Goal: Check status: Check status

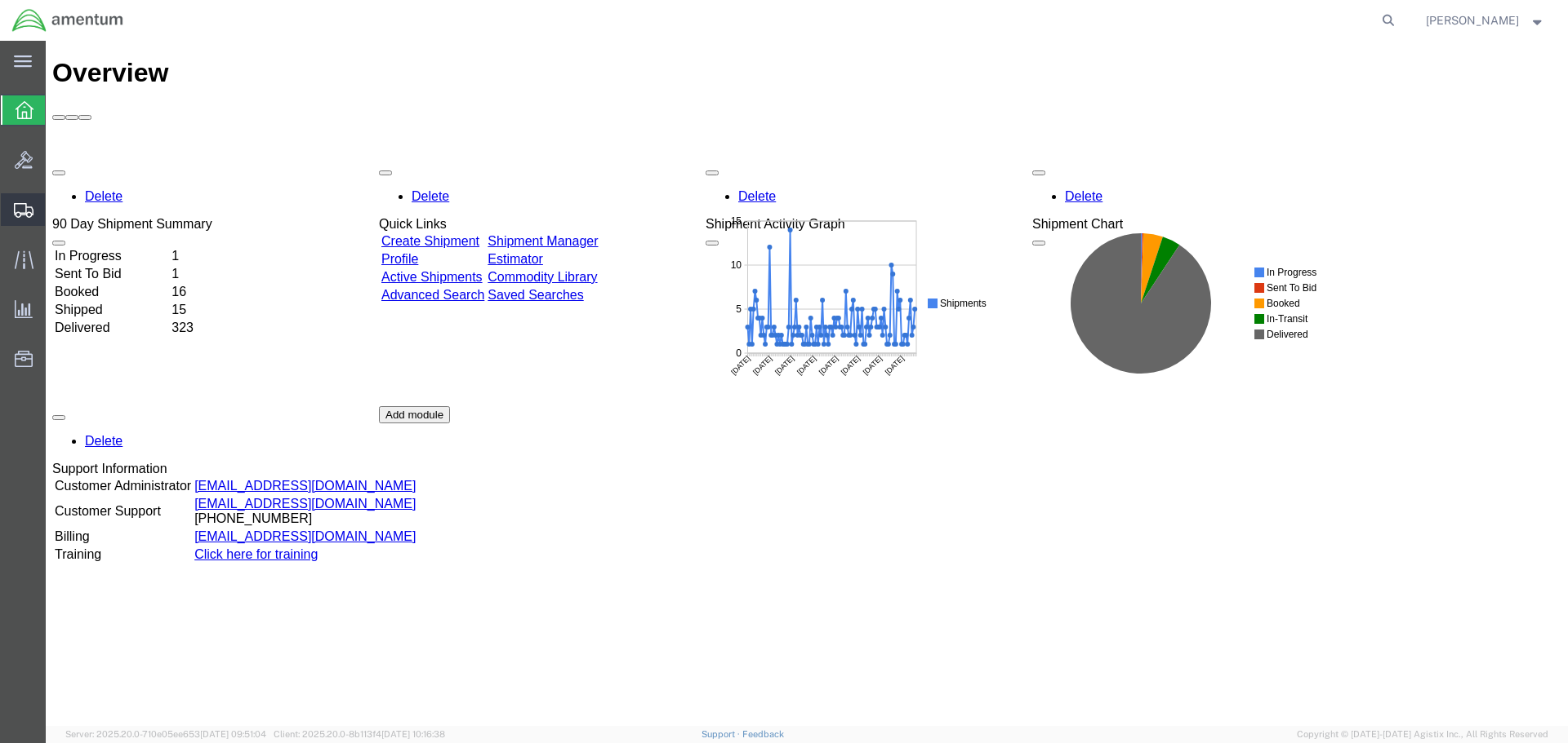
click at [56, 203] on span "Shipments" at bounding box center [51, 210] width 11 height 32
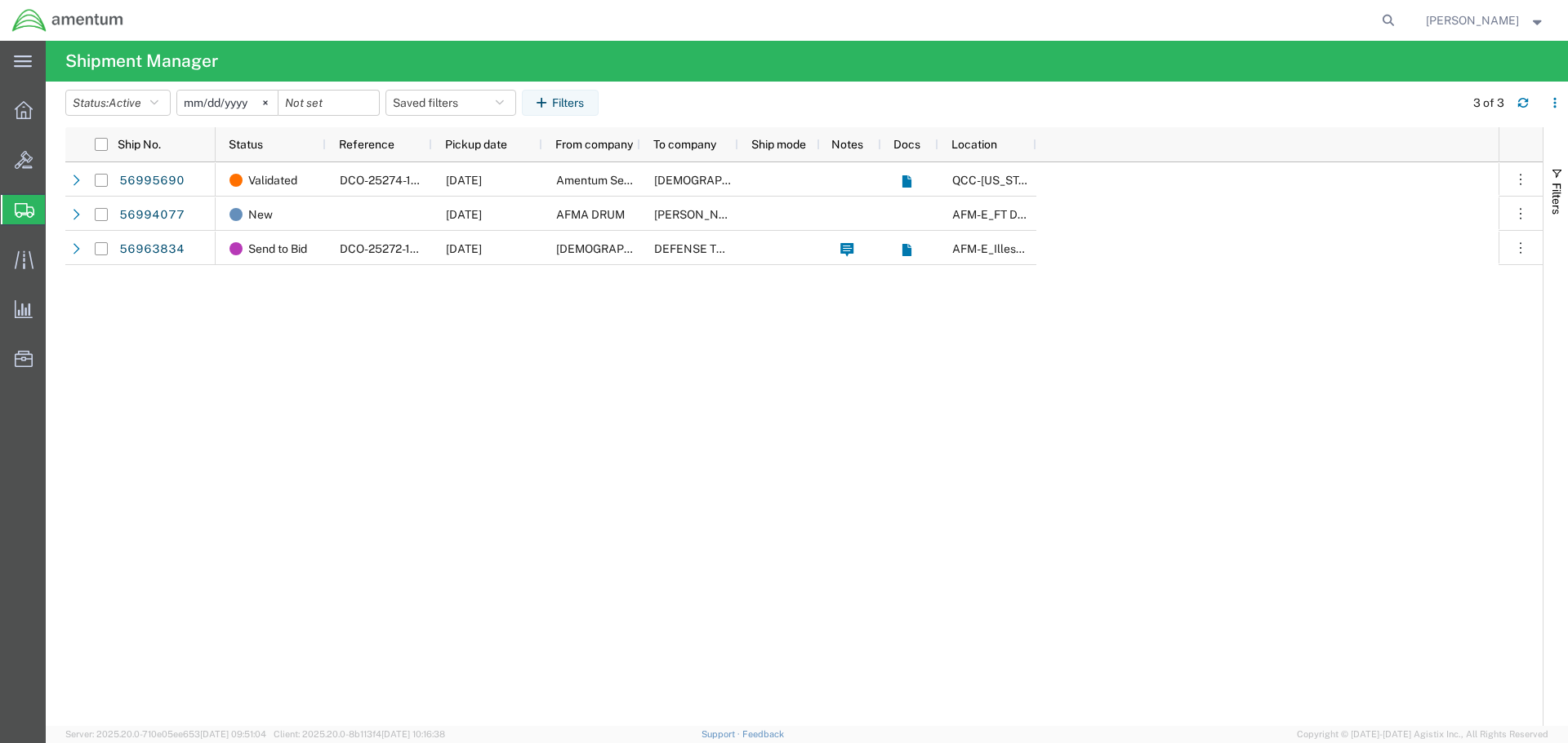
click at [0, 0] on span "Shipment Manager" at bounding box center [0, 0] width 0 height 0
click at [22, 202] on svg-icon at bounding box center [24, 210] width 20 height 16
click at [0, 0] on span "Shipment Manager" at bounding box center [0, 0] width 0 height 0
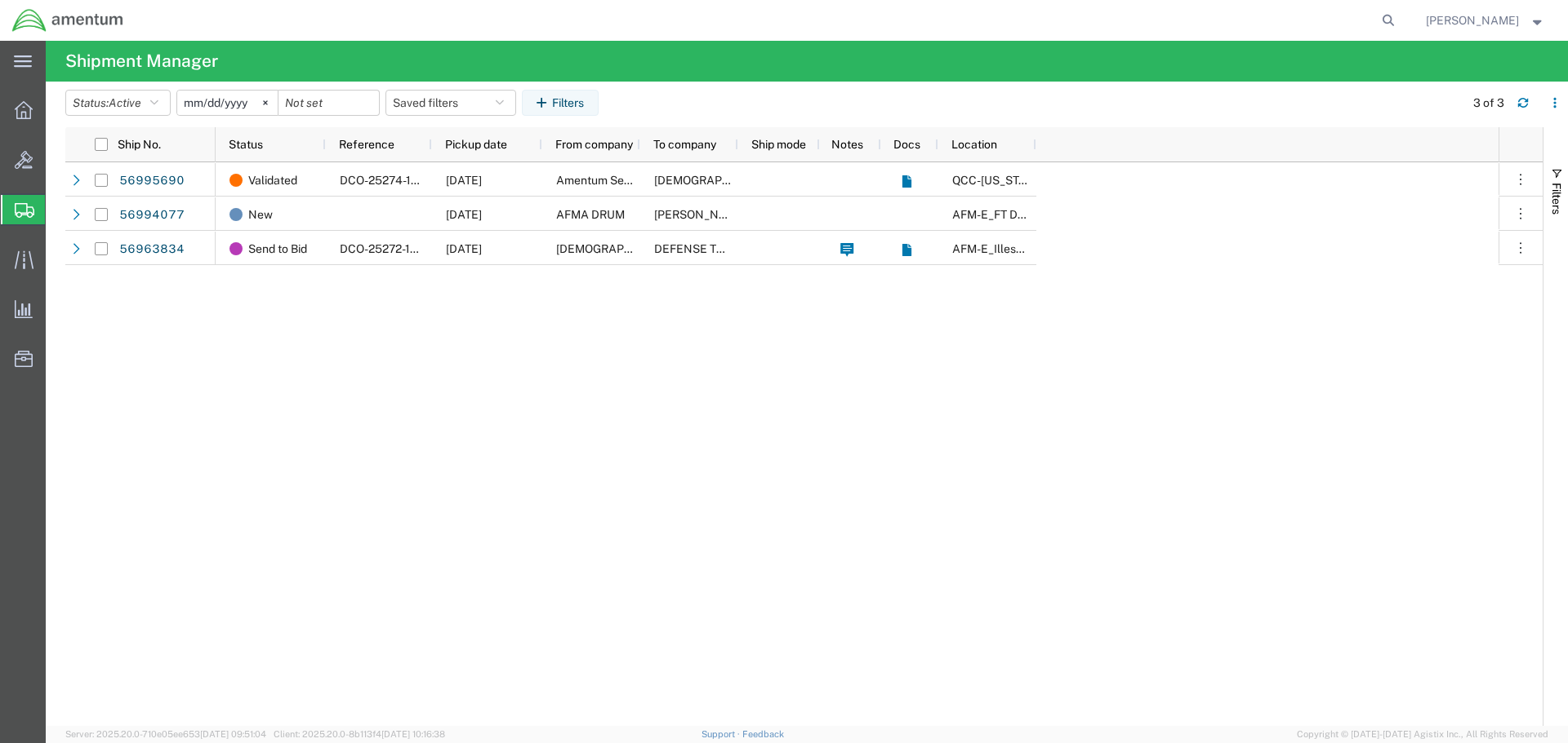
drag, startPoint x: 343, startPoint y: 392, endPoint x: 313, endPoint y: 389, distance: 30.1
click at [342, 392] on div "Validated DCO-25274-168964 [DATE] Amentum Services, Inc. [DEMOGRAPHIC_DATA] Arm…" at bounding box center [857, 444] width 1283 height 564
click at [0, 0] on span "Shipment Manager" at bounding box center [0, 0] width 0 height 0
click at [238, 103] on input "[DATE]" at bounding box center [227, 103] width 100 height 25
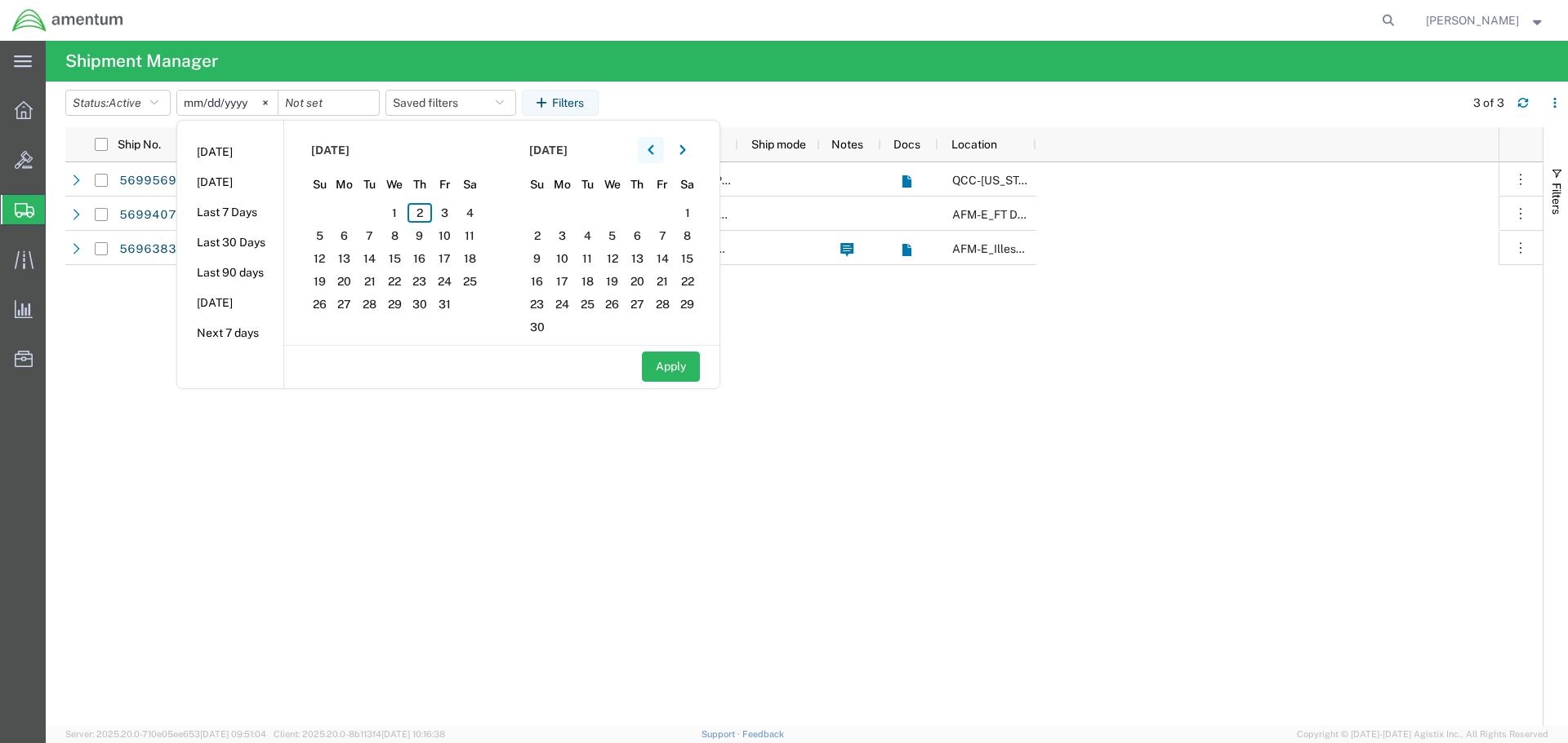
click at [652, 155] on icon "button" at bounding box center [650, 151] width 7 height 11
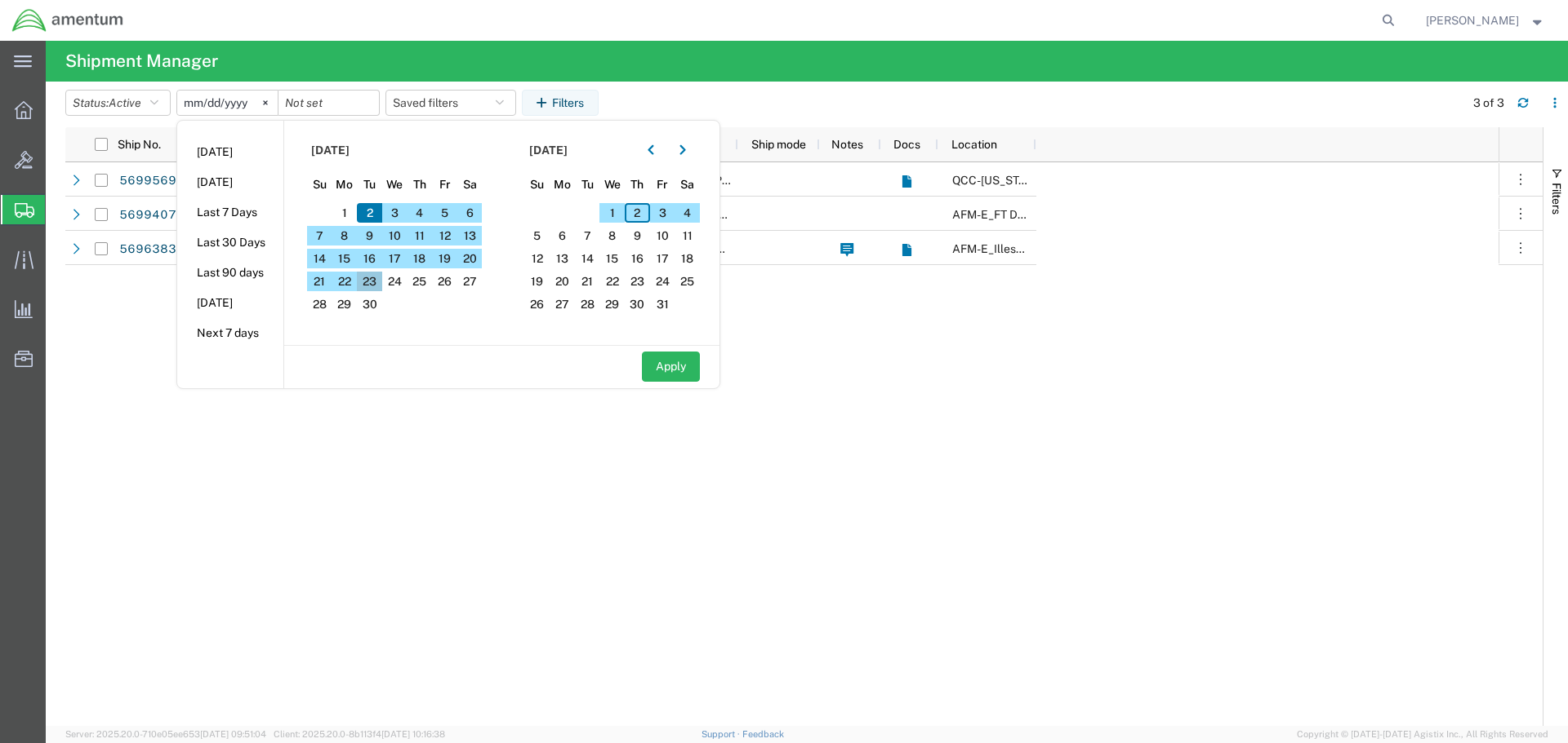
click at [372, 288] on span "23" at bounding box center [369, 281] width 26 height 20
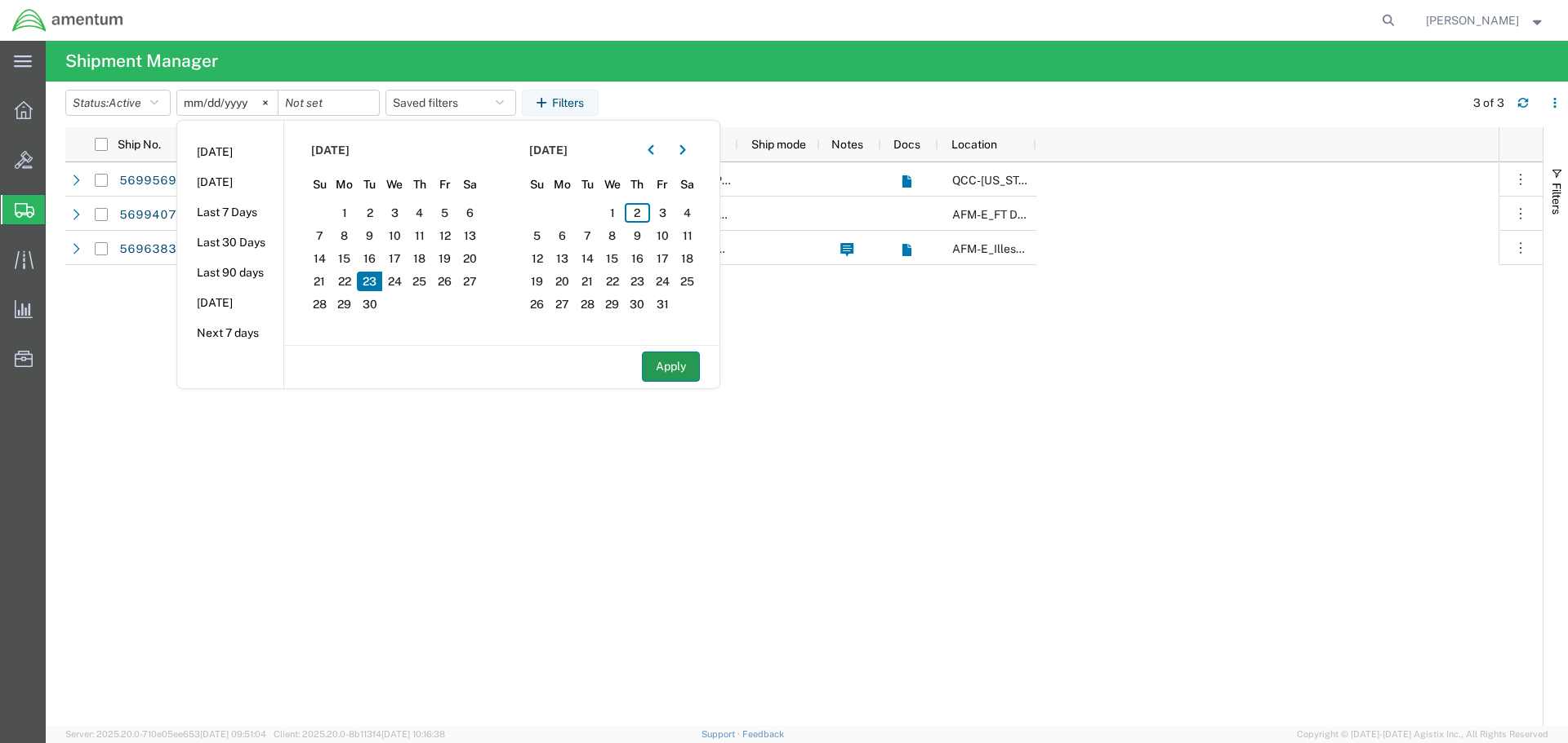
click at [661, 367] on button "Apply" at bounding box center [670, 367] width 58 height 30
type input "[DATE]"
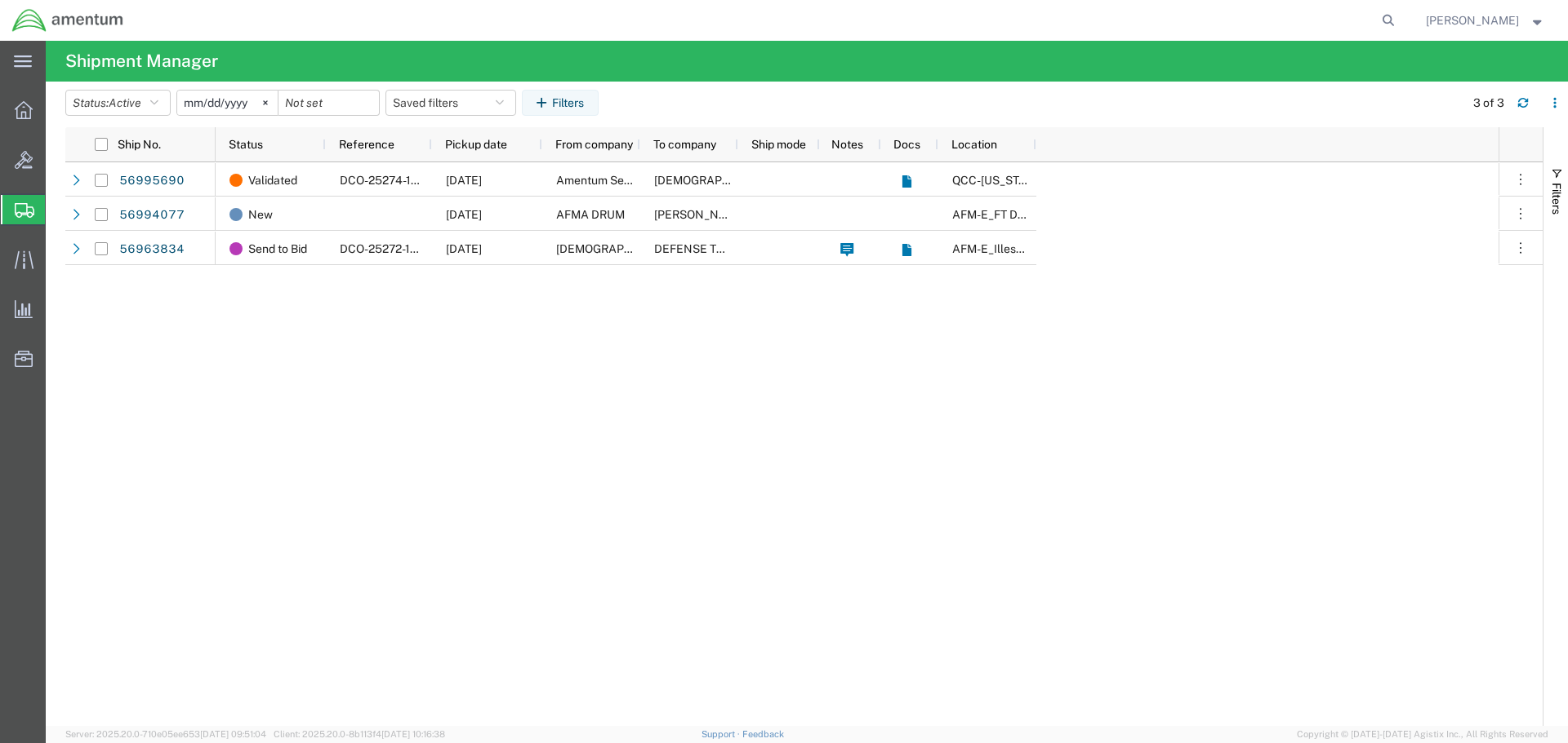
click at [31, 208] on icon at bounding box center [24, 210] width 20 height 14
click at [58, 211] on span "Shipments" at bounding box center [51, 210] width 13 height 32
click at [26, 109] on icon at bounding box center [23, 110] width 18 height 18
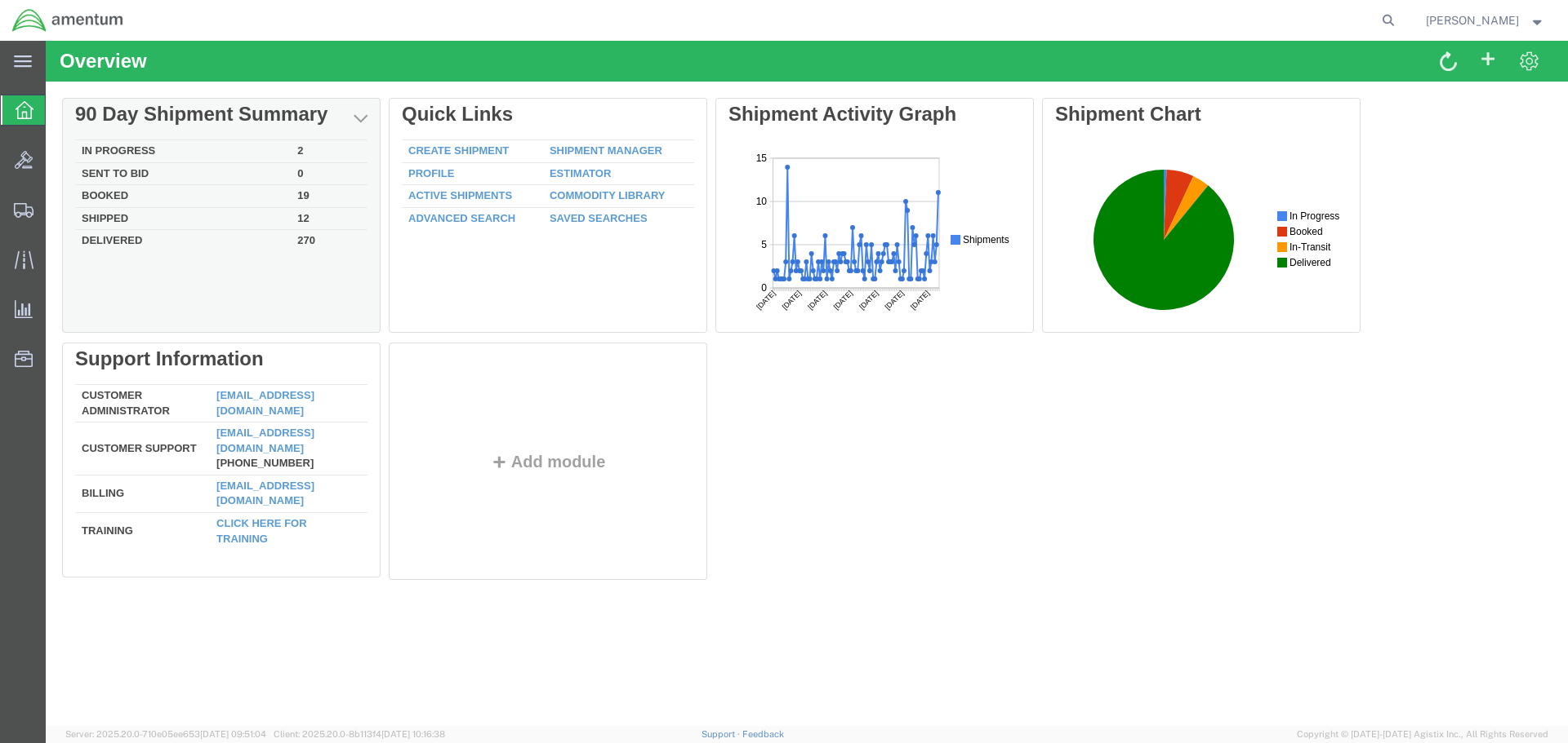
click at [115, 216] on td "Shipped" at bounding box center [183, 219] width 215 height 23
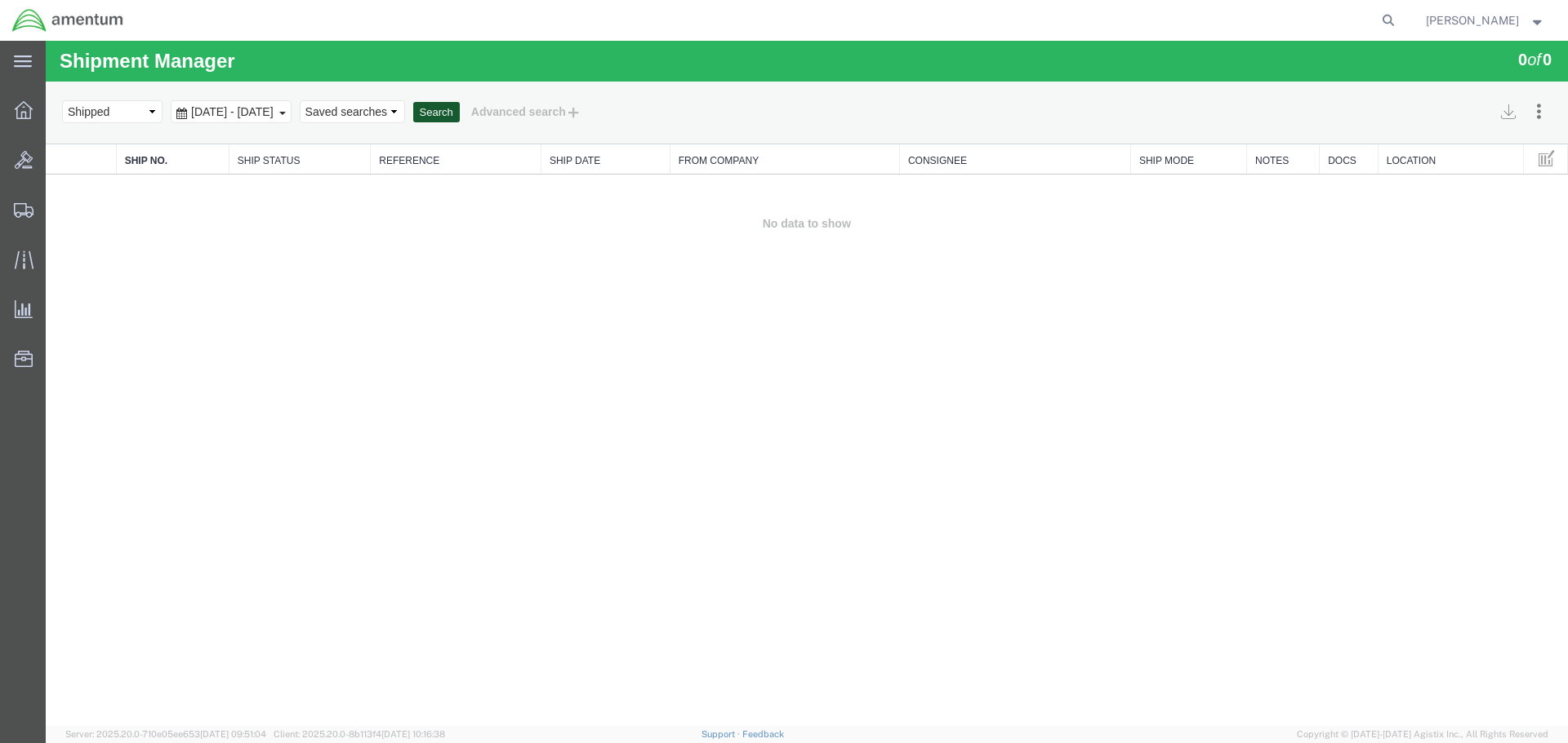
click at [459, 114] on button "Search" at bounding box center [436, 112] width 47 height 21
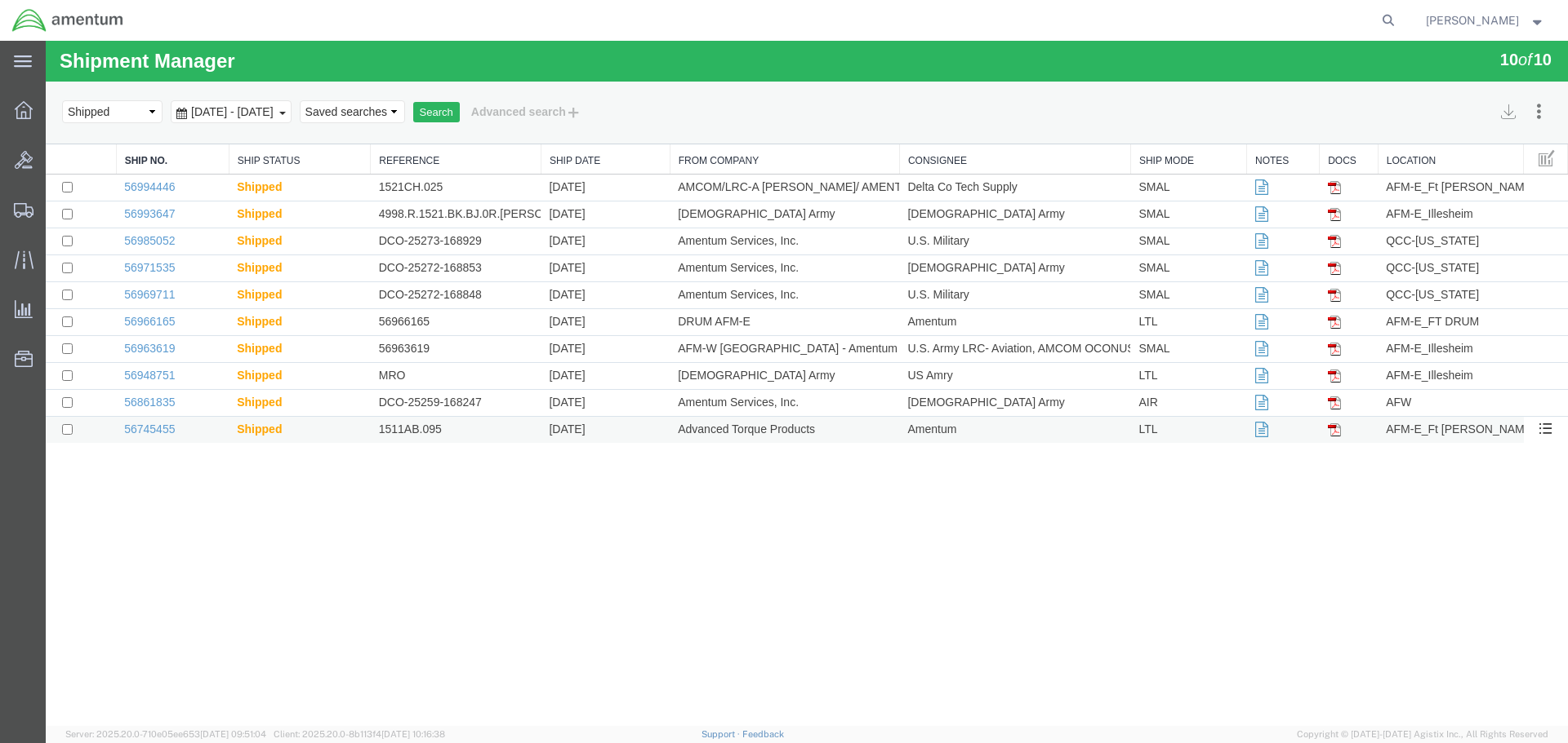
click at [951, 436] on td "Amentum" at bounding box center [1014, 431] width 231 height 27
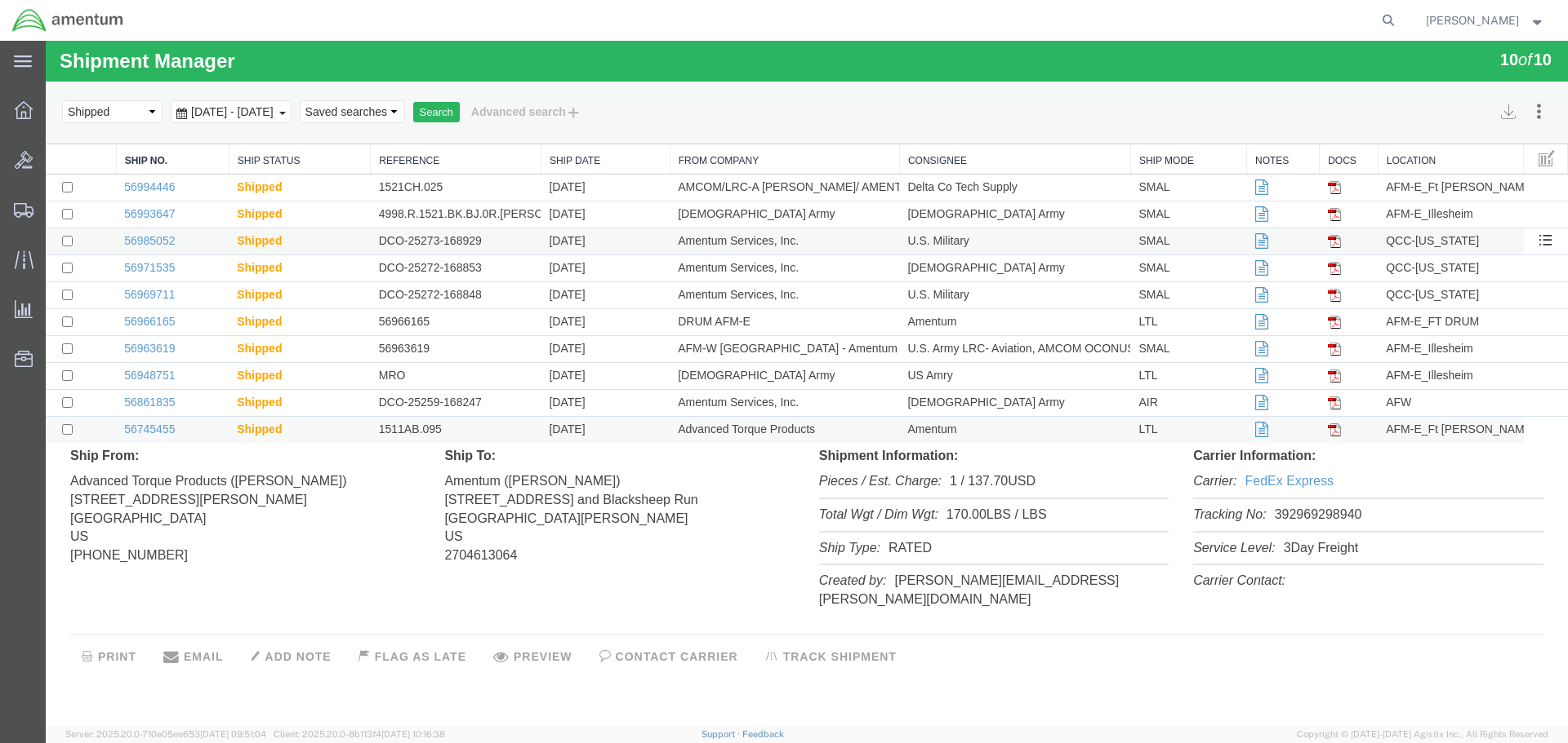
click at [988, 233] on td "U.S. Military" at bounding box center [1014, 242] width 231 height 27
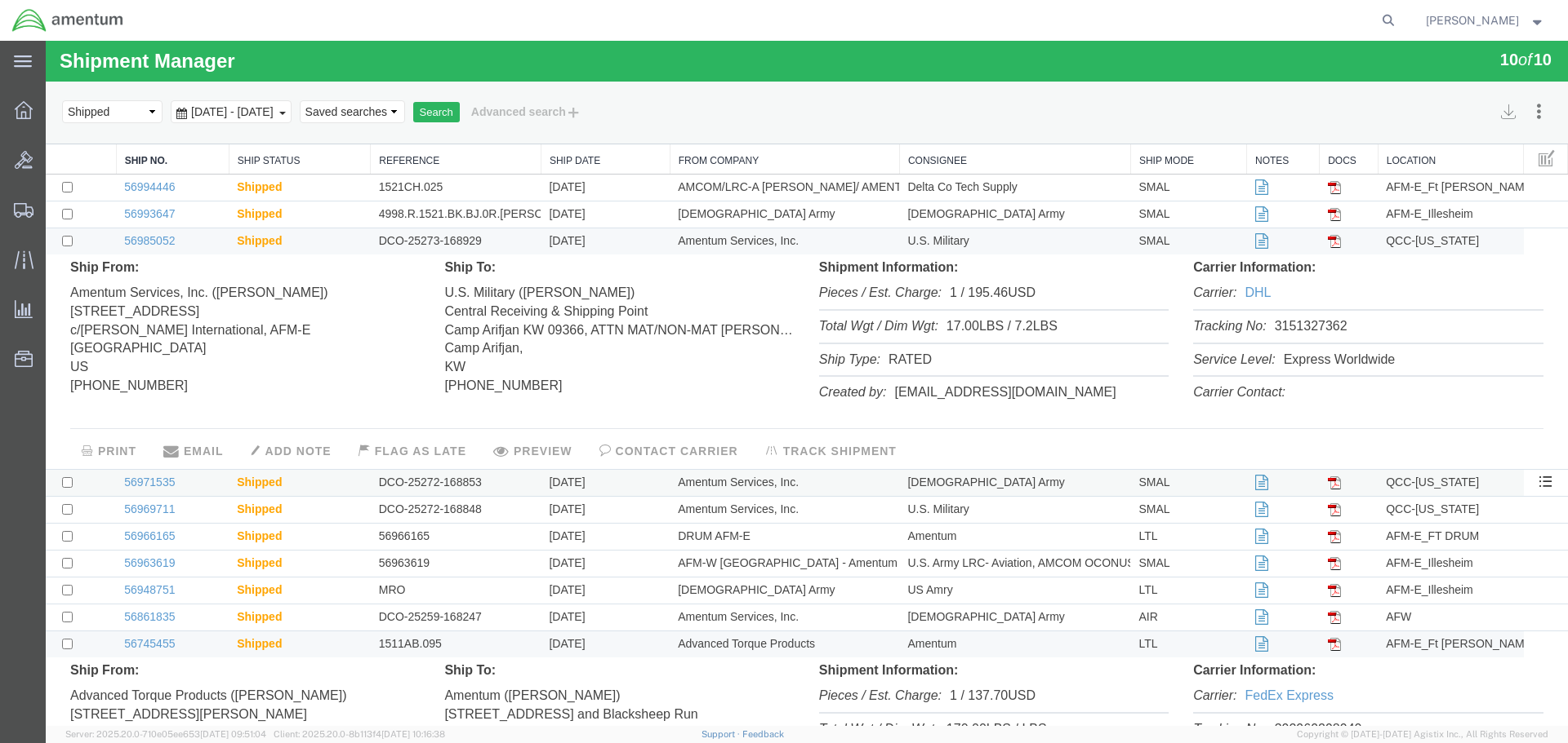
click at [956, 473] on td "[DEMOGRAPHIC_DATA] Army" at bounding box center [1014, 483] width 231 height 27
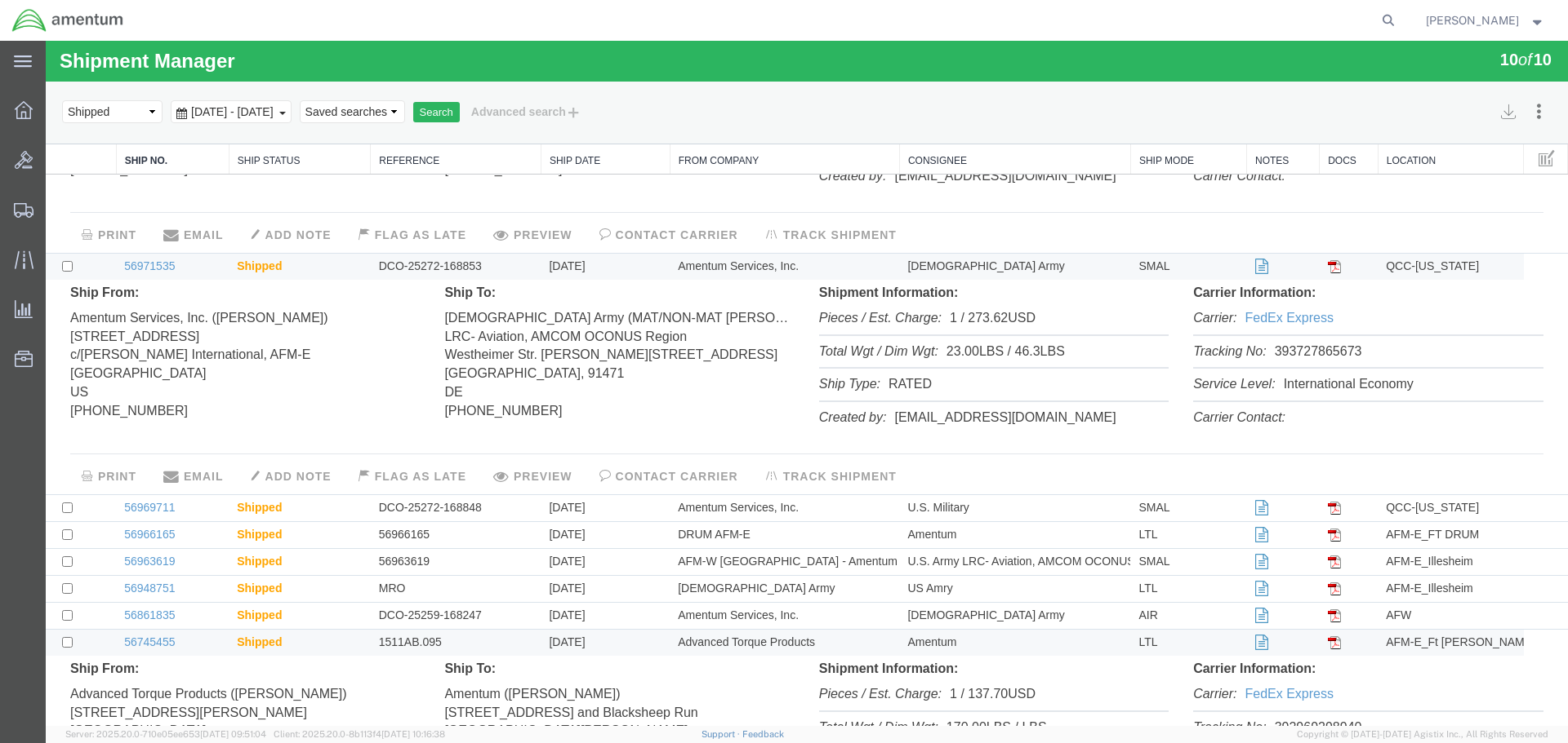
scroll to position [245, 0]
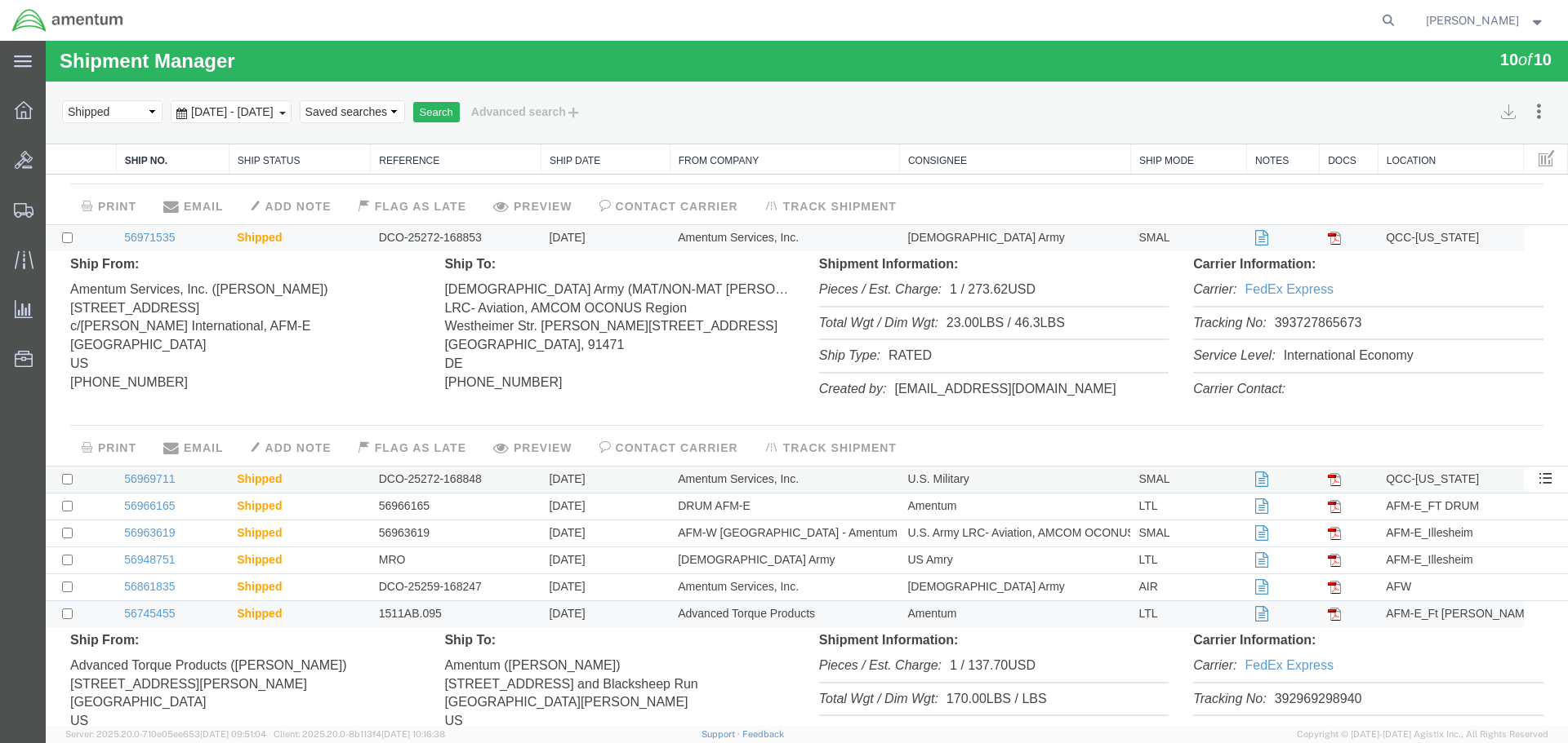
click at [942, 470] on td "U.S. Military" at bounding box center [1014, 479] width 231 height 27
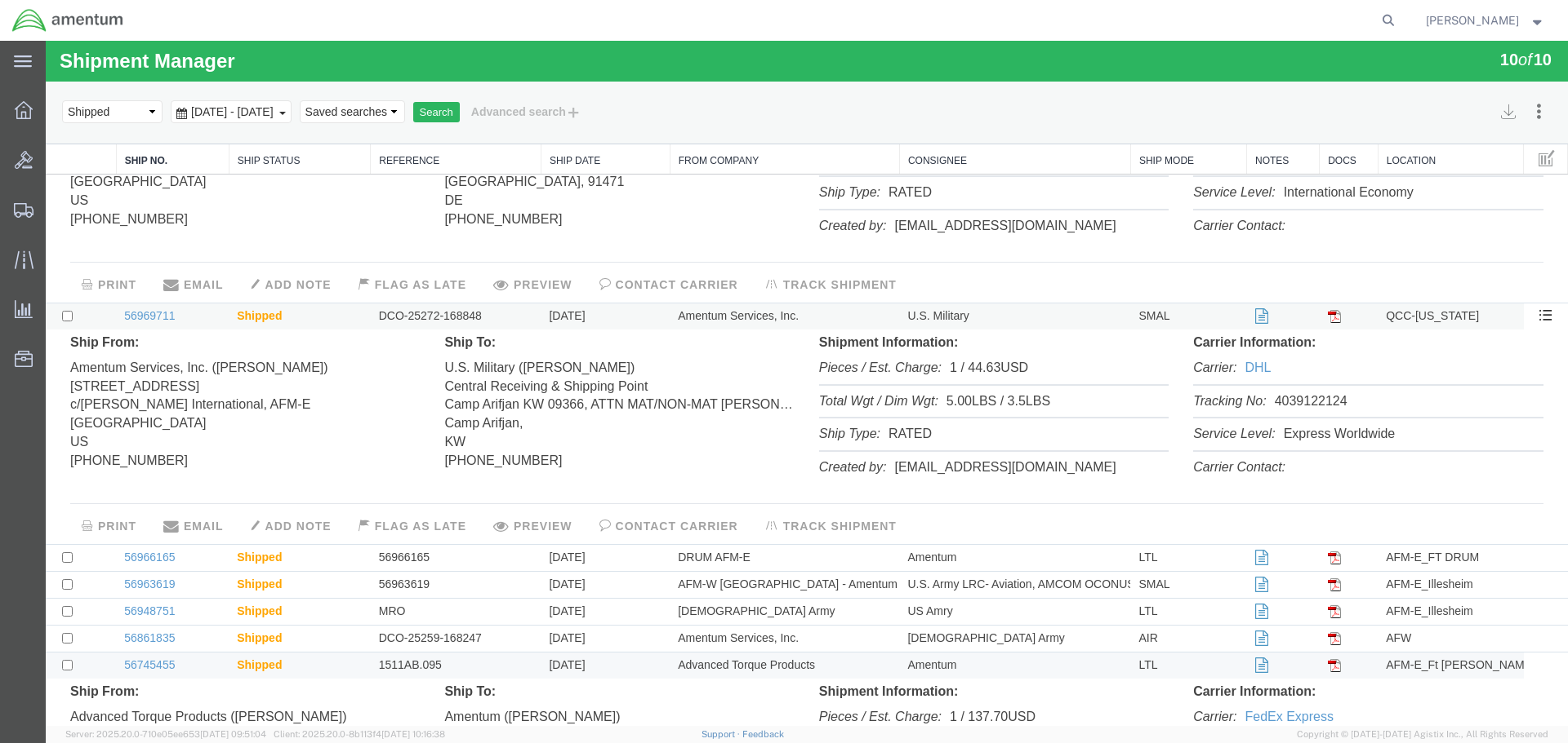
scroll to position [490, 0]
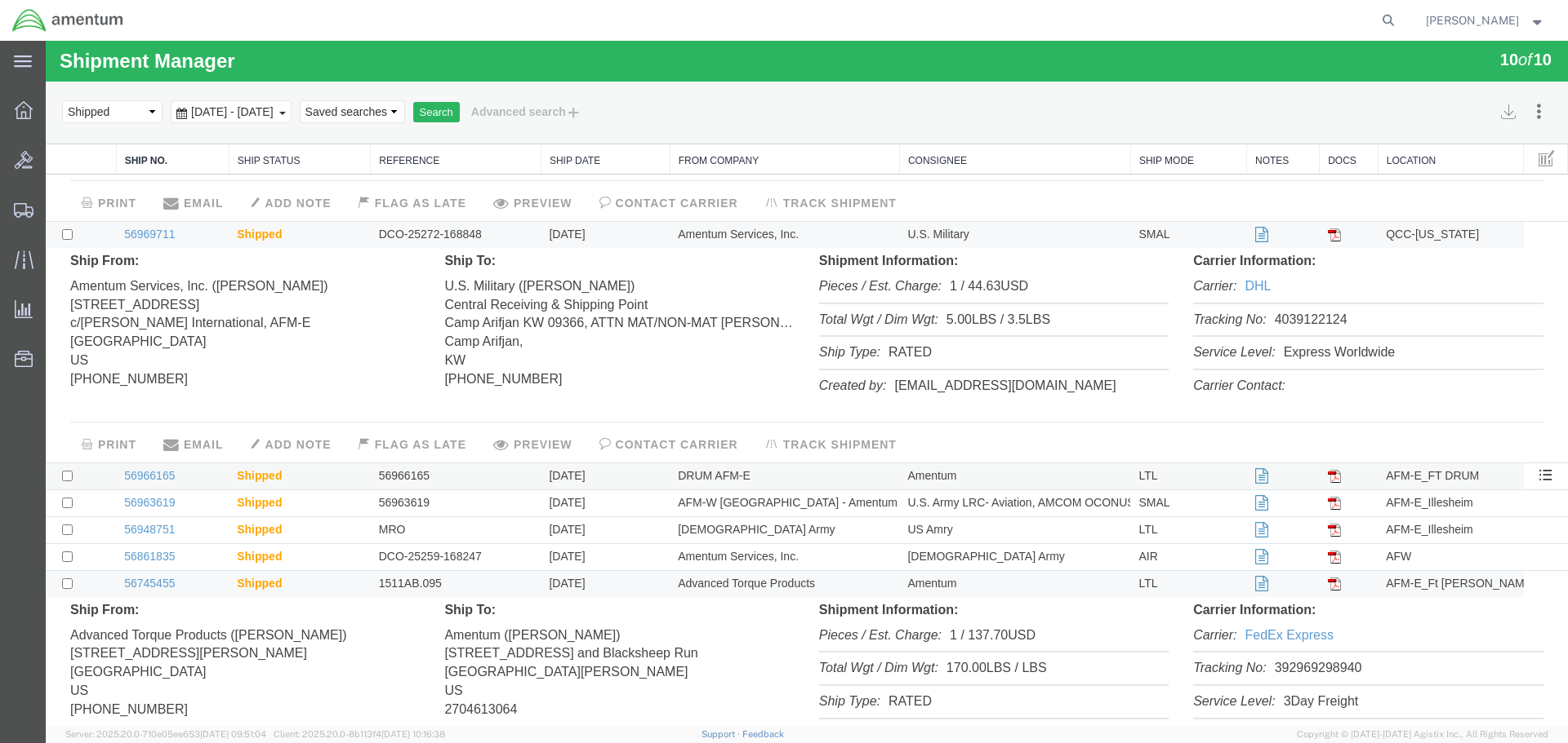
click at [940, 475] on td "Amentum" at bounding box center [1014, 476] width 231 height 27
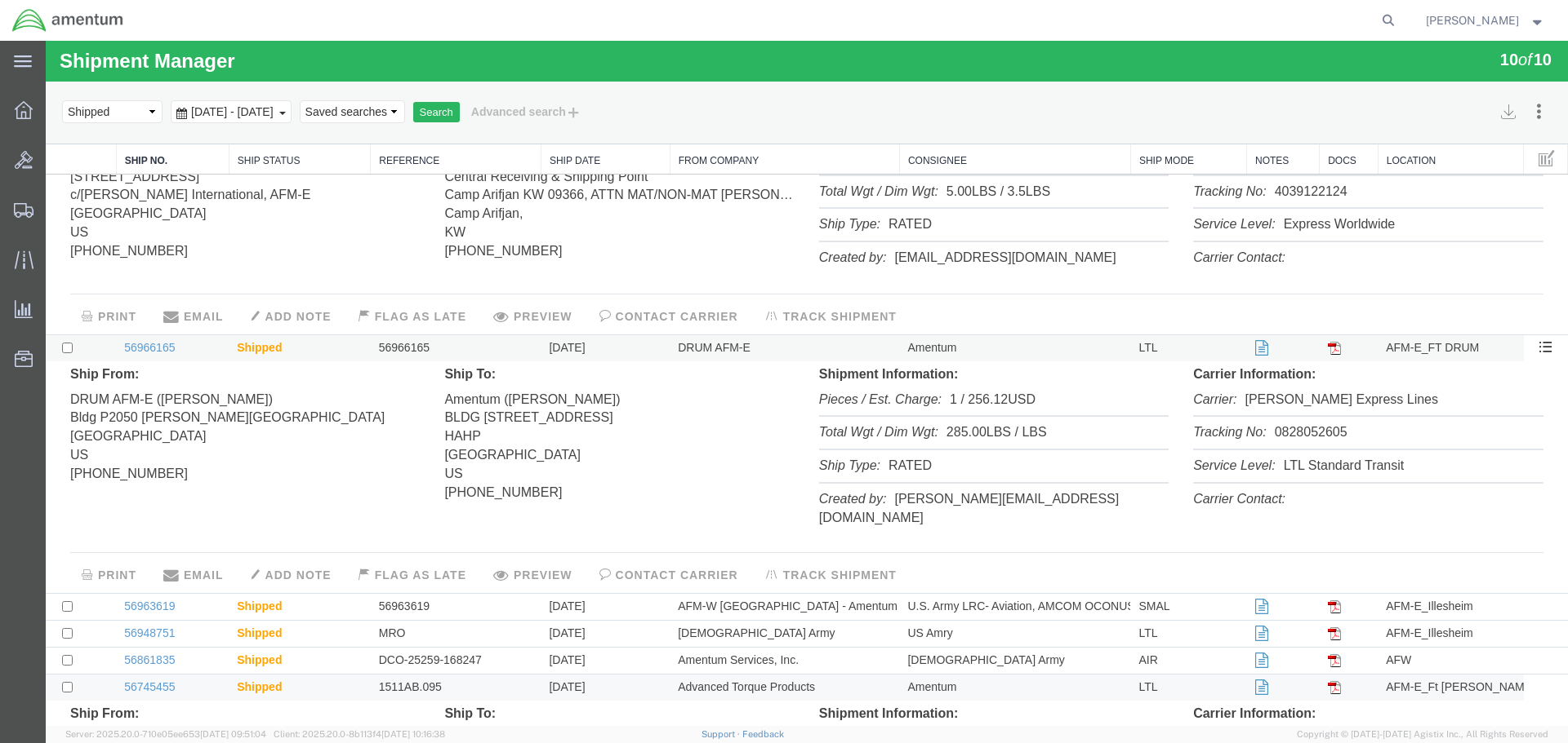
scroll to position [734, 0]
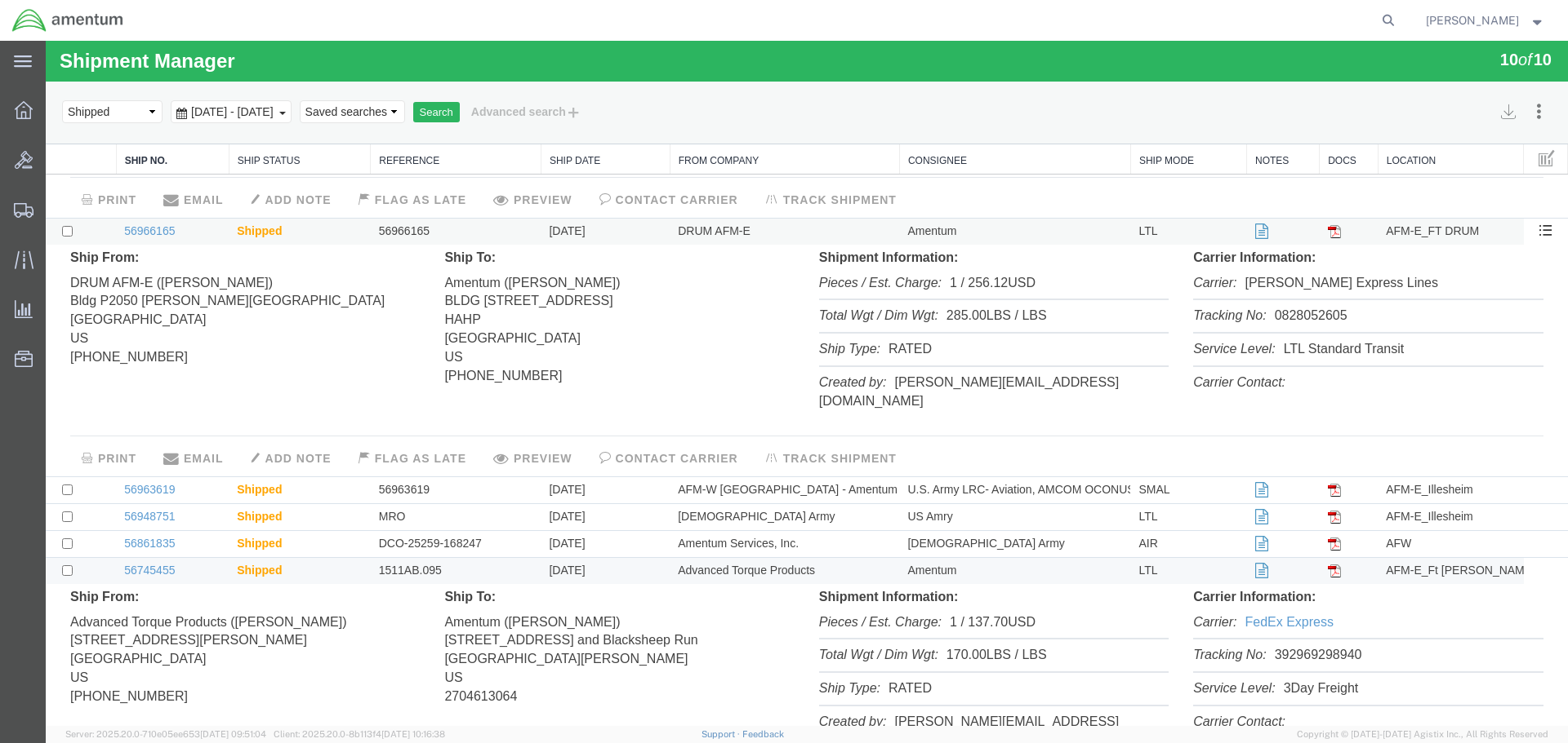
click at [940, 476] on td "U.S. Army LRC- Aviation, AMCOM OCONUS Region" at bounding box center [1014, 490] width 231 height 27
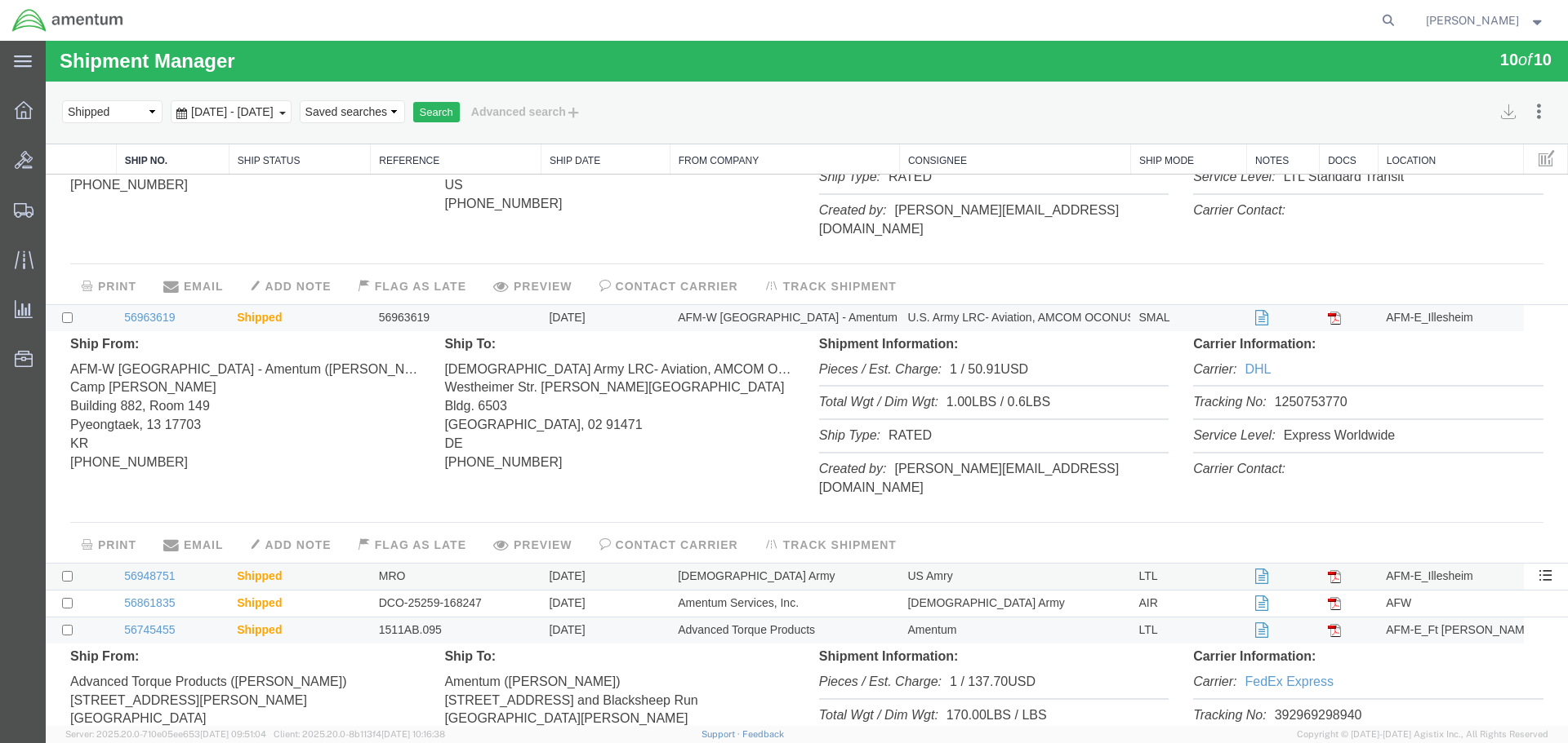
scroll to position [979, 0]
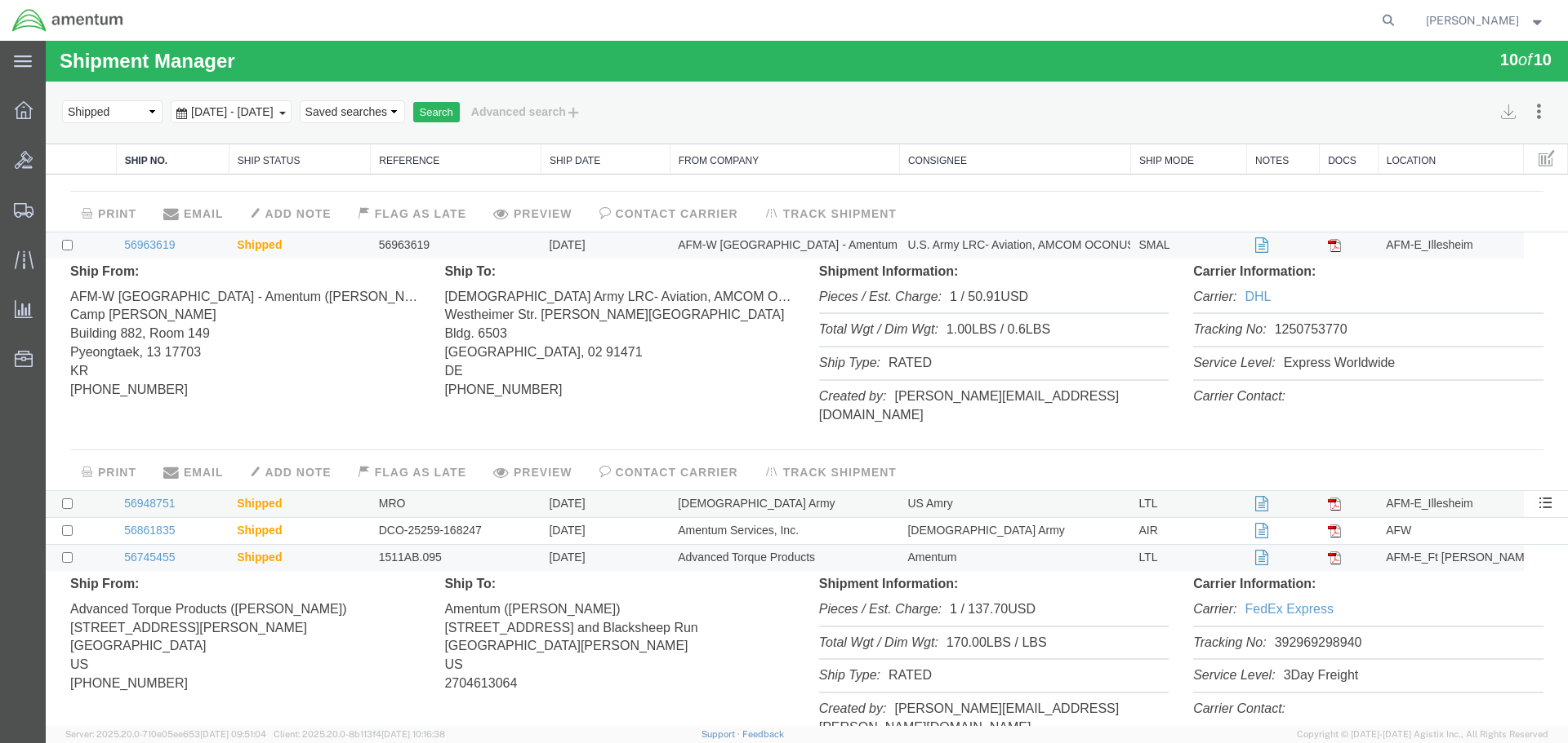
click at [938, 491] on td "US Amry" at bounding box center [1014, 504] width 231 height 27
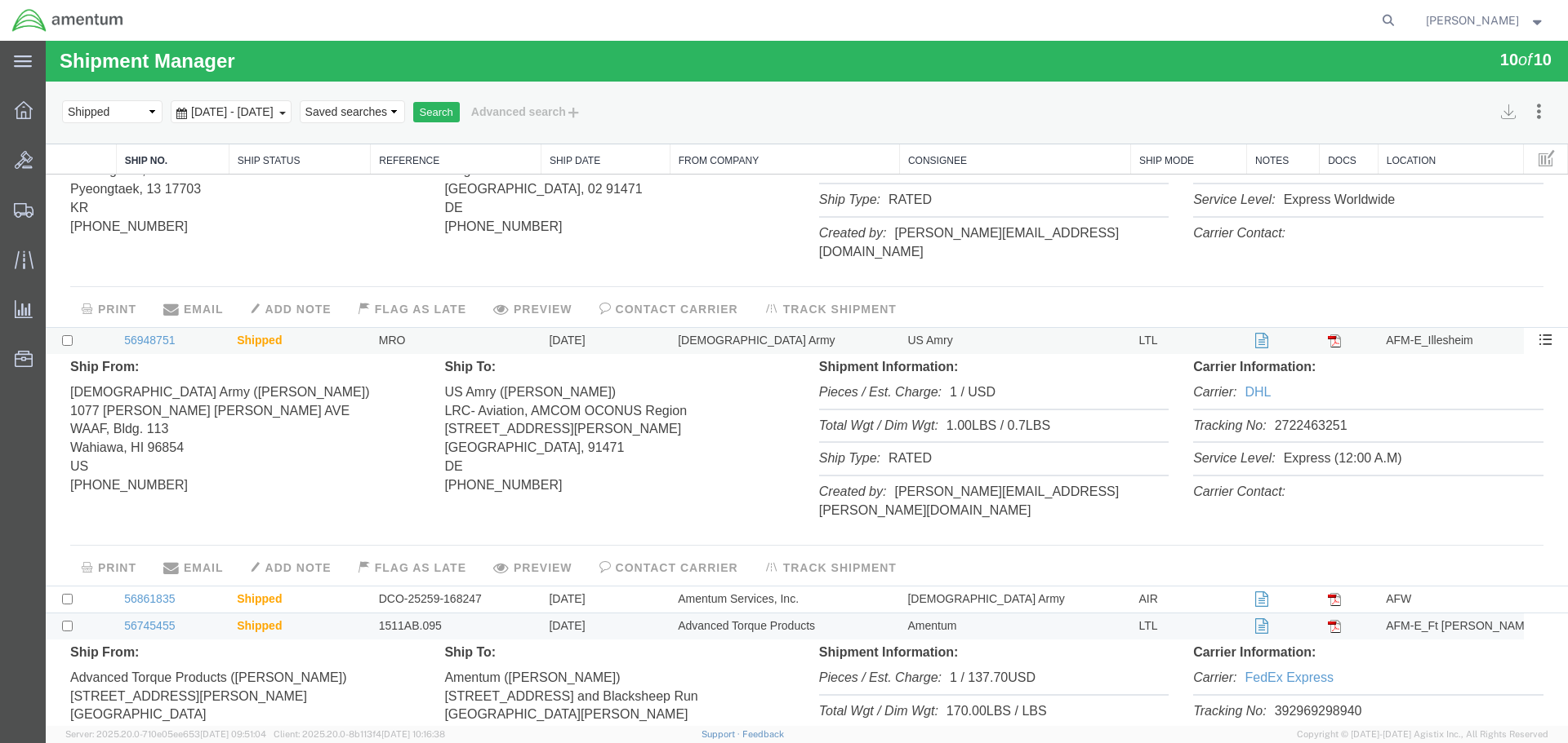
scroll to position [1224, 0]
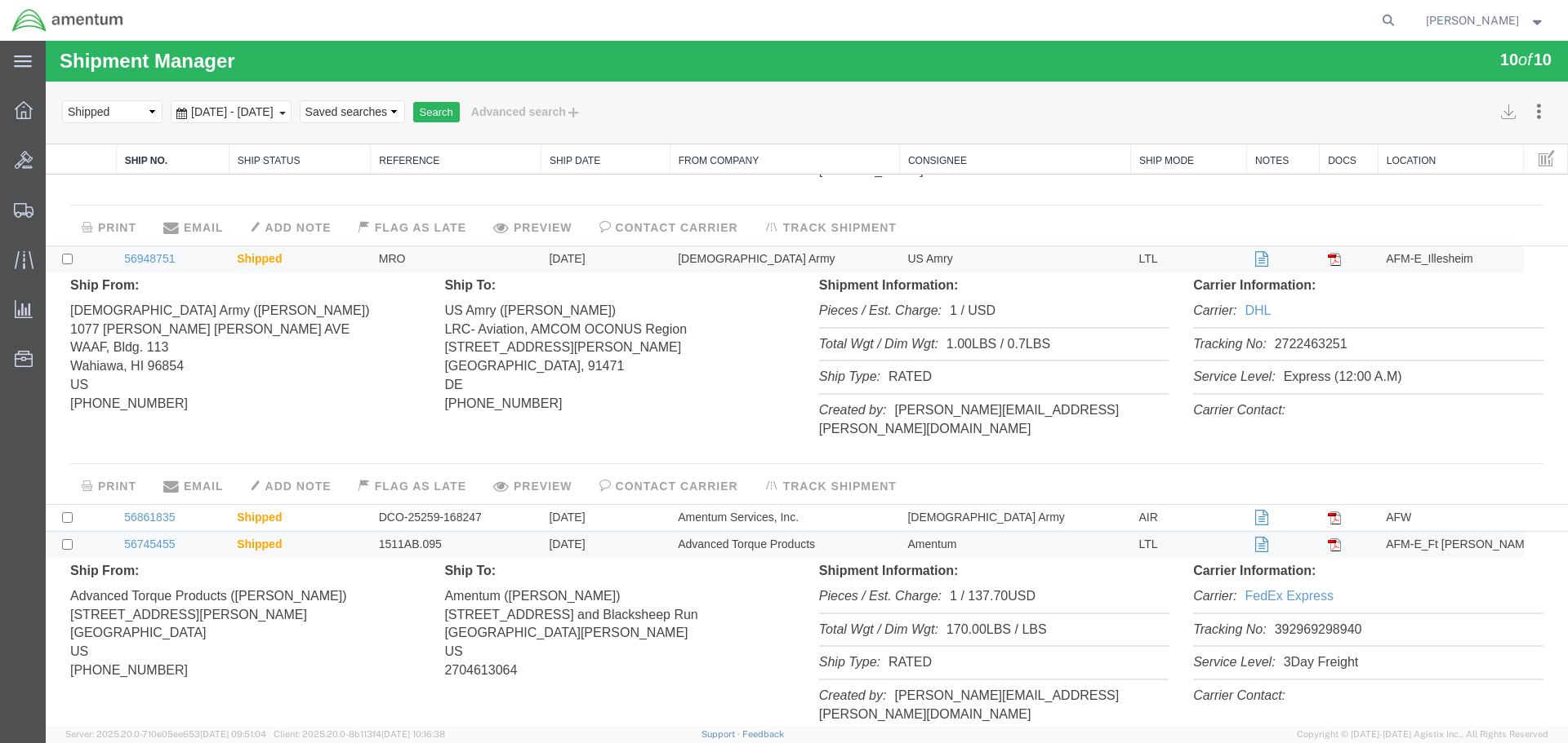
click at [1284, 329] on li "Tracking No: 2722463251" at bounding box center [1367, 345] width 350 height 33
copy li "2722463251"
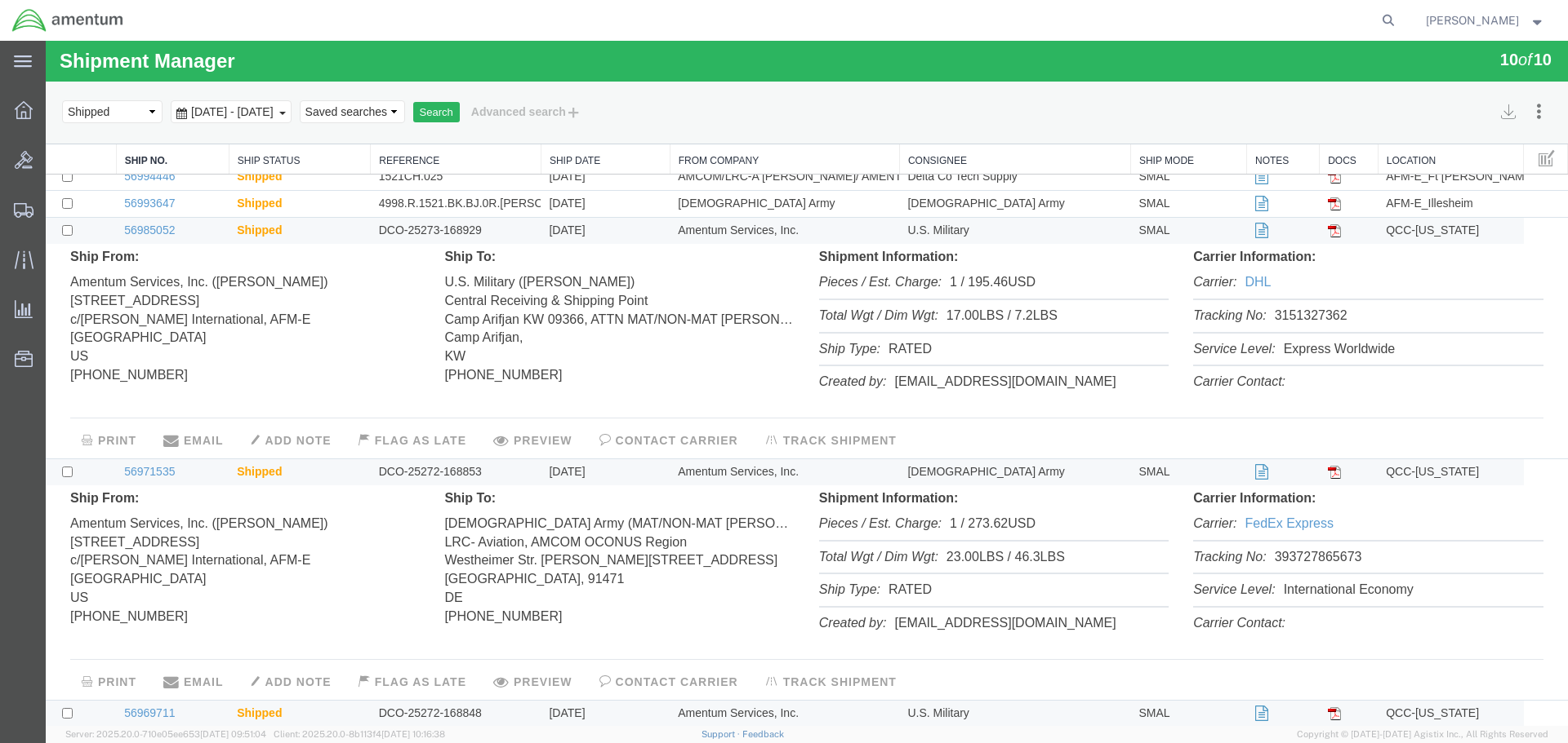
scroll to position [0, 0]
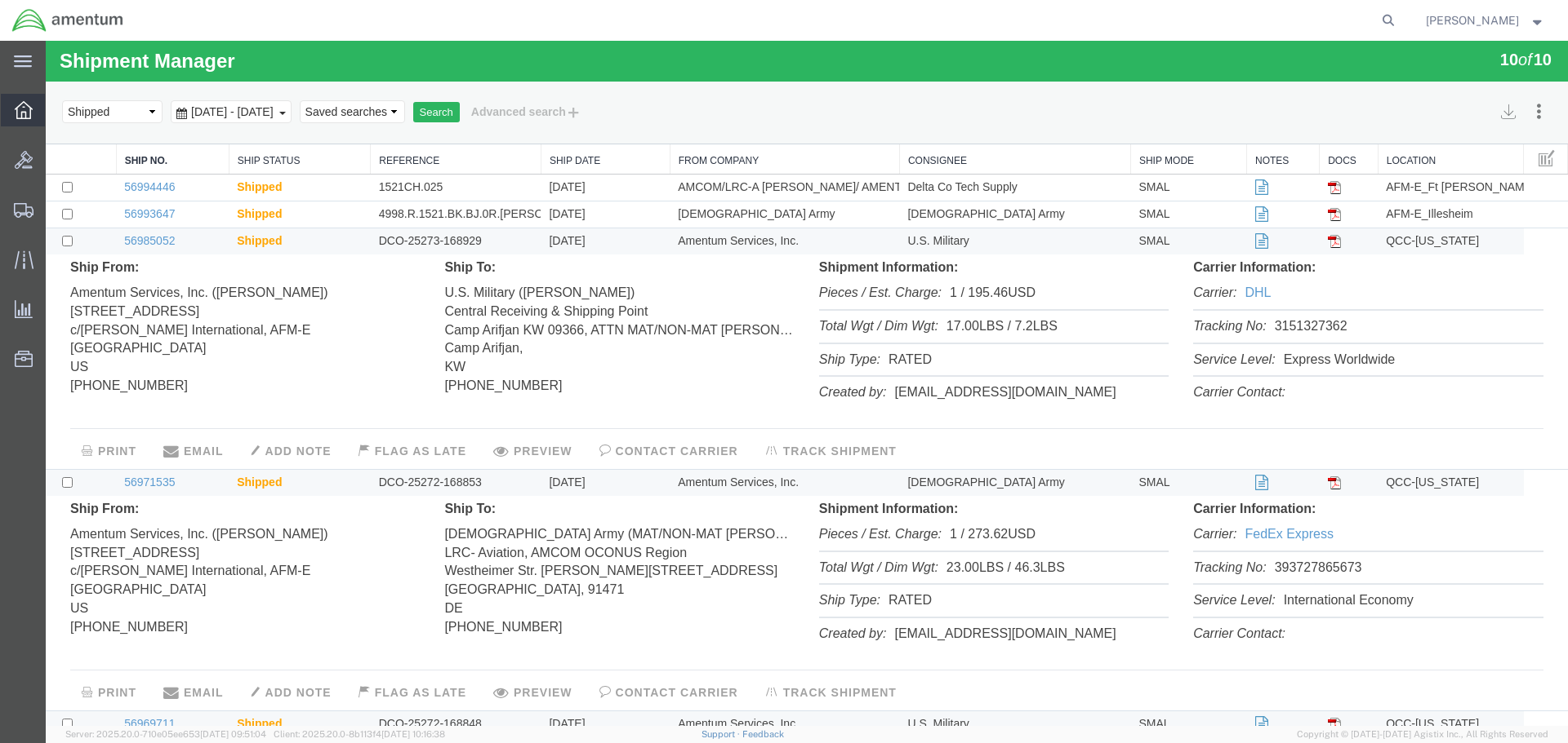
click at [20, 103] on icon at bounding box center [23, 110] width 18 height 18
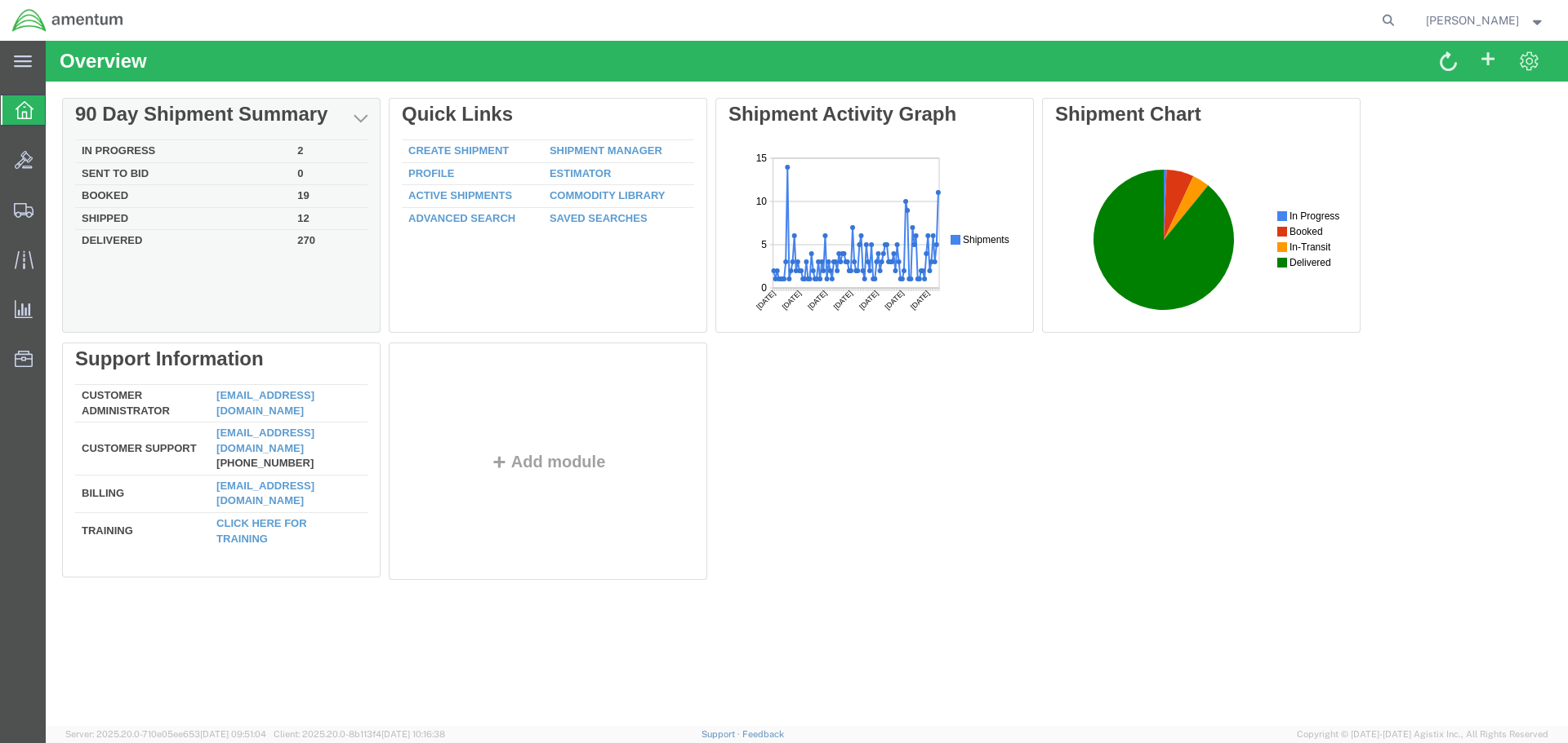
click at [121, 240] on td "Delivered" at bounding box center [183, 240] width 215 height 19
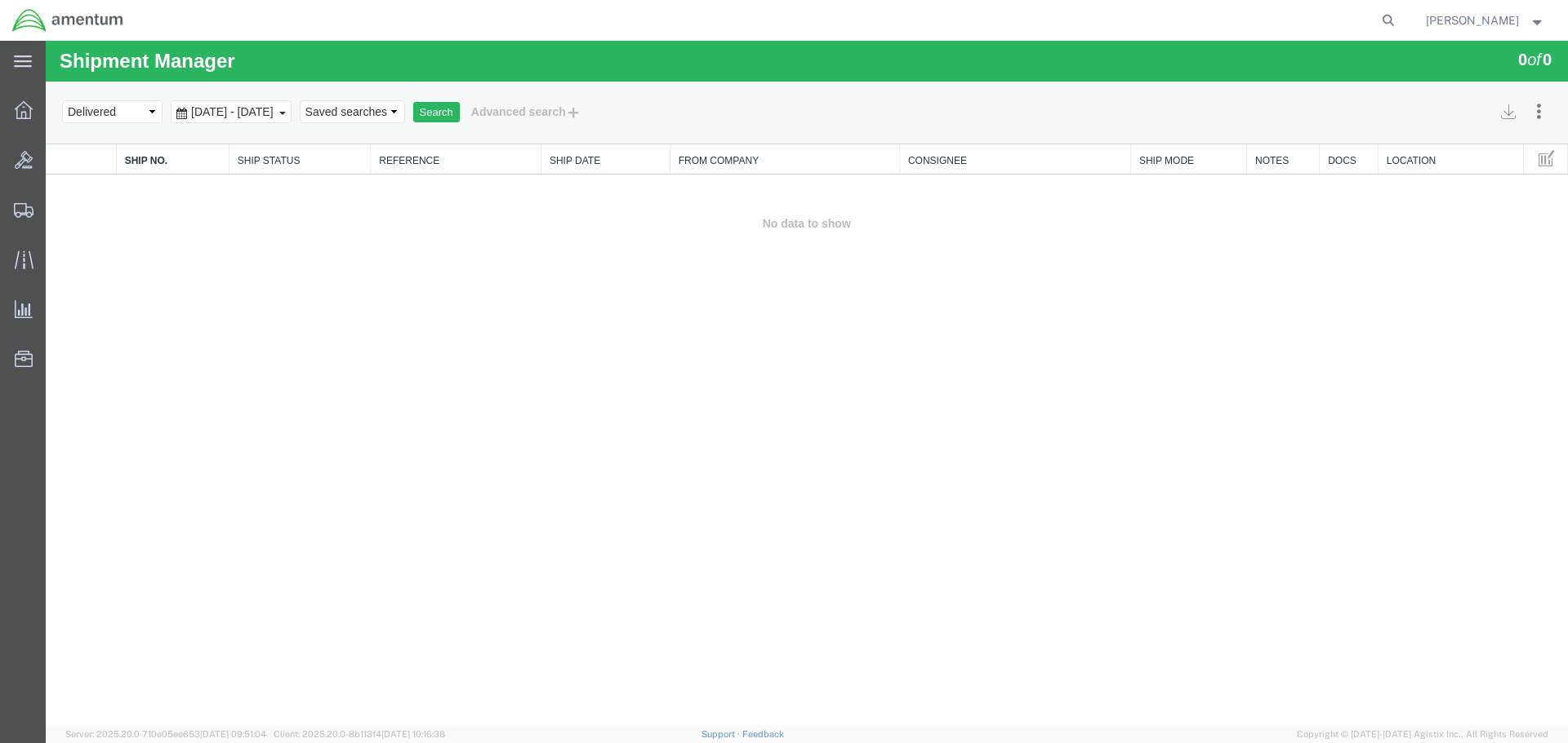
click at [226, 122] on div "[DATE] - [DATE]" at bounding box center [231, 111] width 121 height 23
click at [459, 112] on button "Search" at bounding box center [436, 112] width 47 height 21
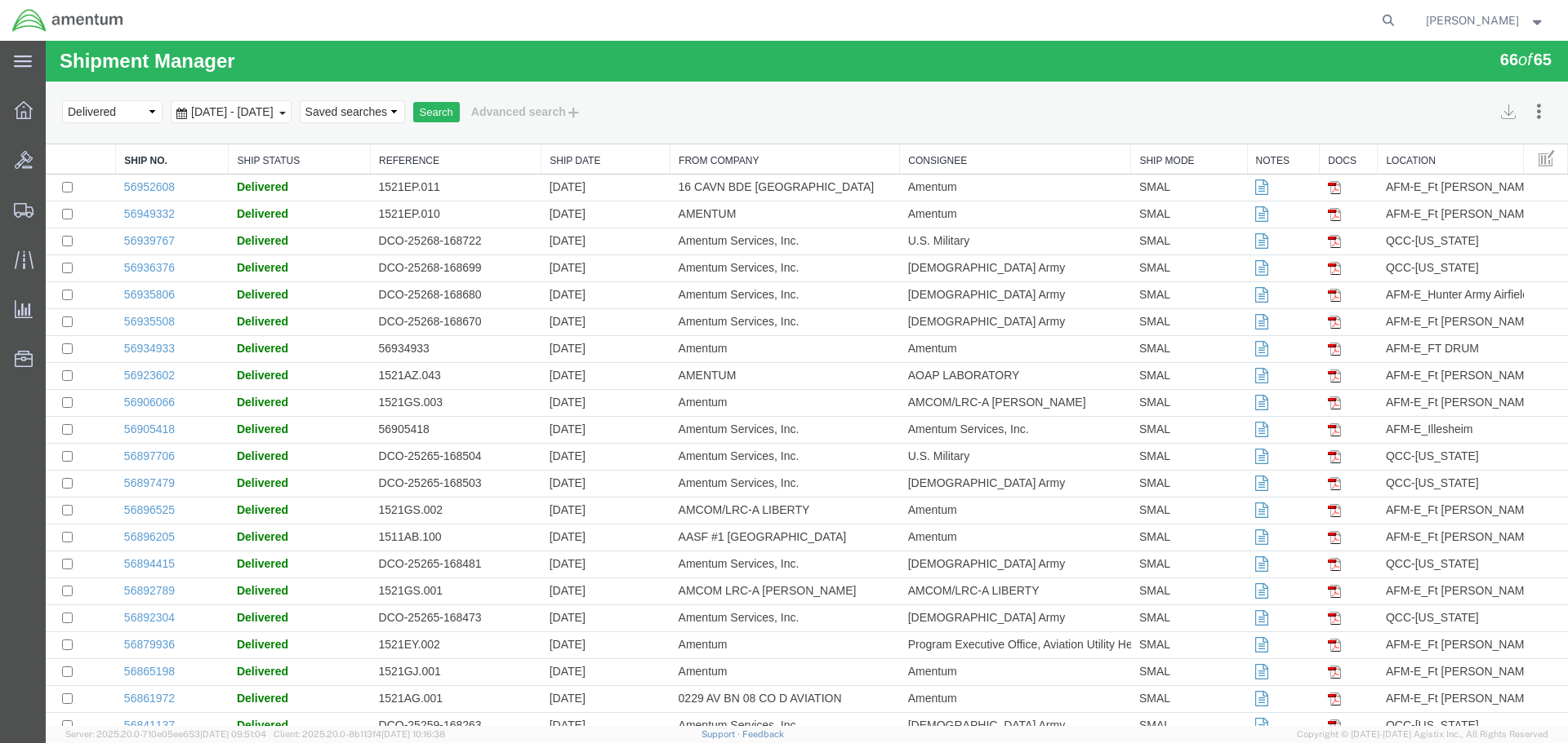
click at [724, 203] on td "AMENTUM" at bounding box center [784, 215] width 230 height 27
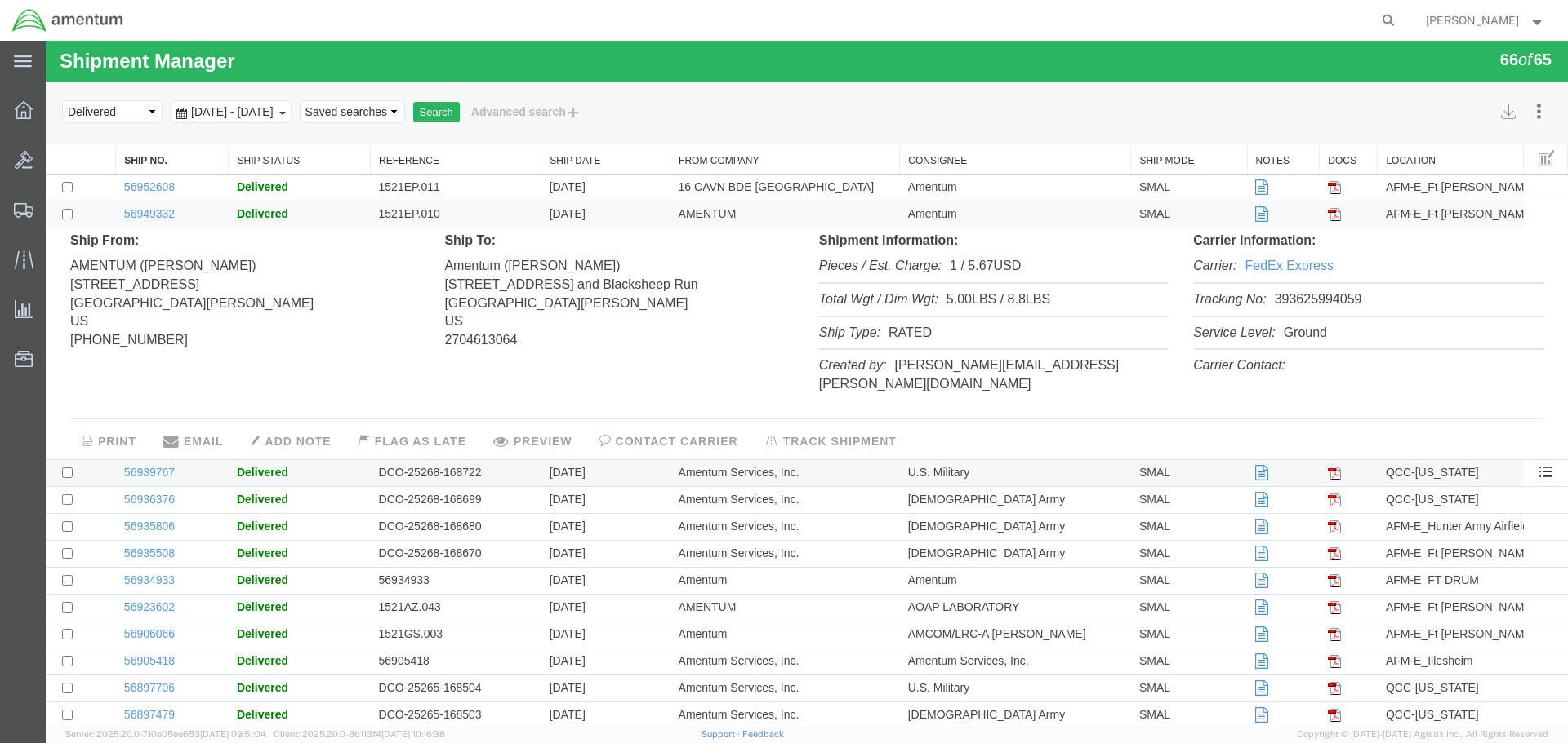
click at [706, 460] on td "Amentum Services, Inc." at bounding box center [784, 473] width 230 height 27
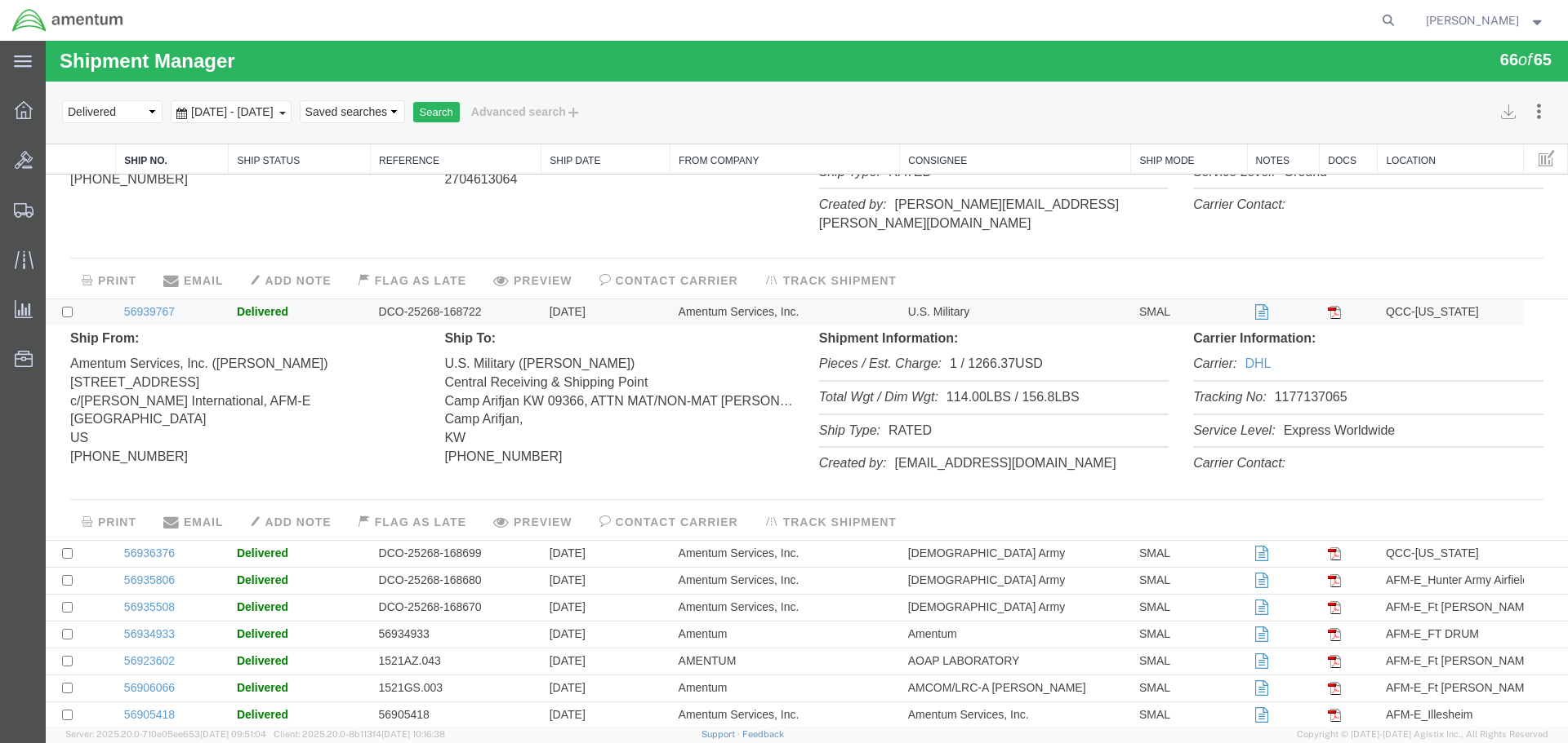
scroll to position [245, 0]
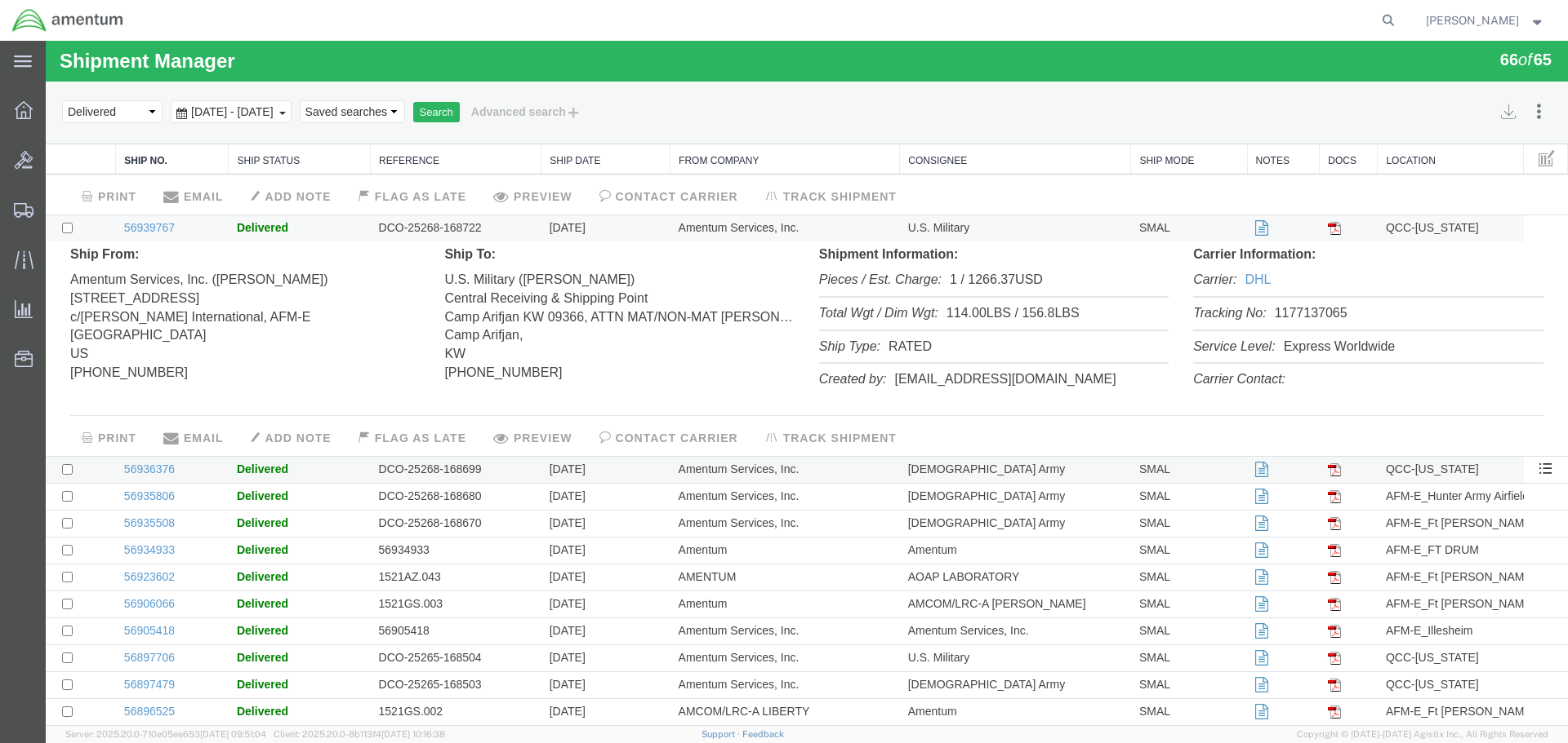
click at [730, 456] on td "Amentum Services, Inc." at bounding box center [784, 470] width 230 height 27
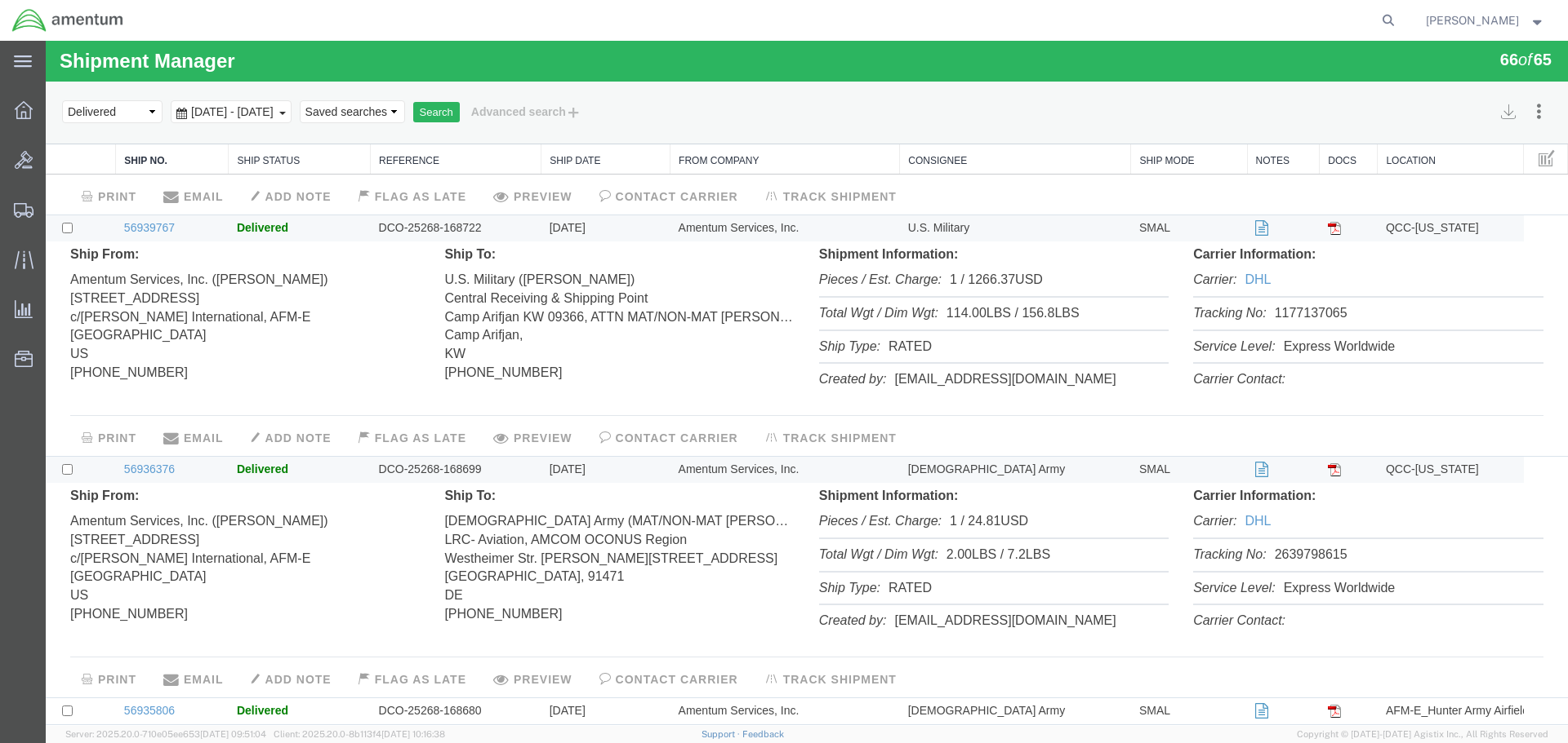
scroll to position [327, 0]
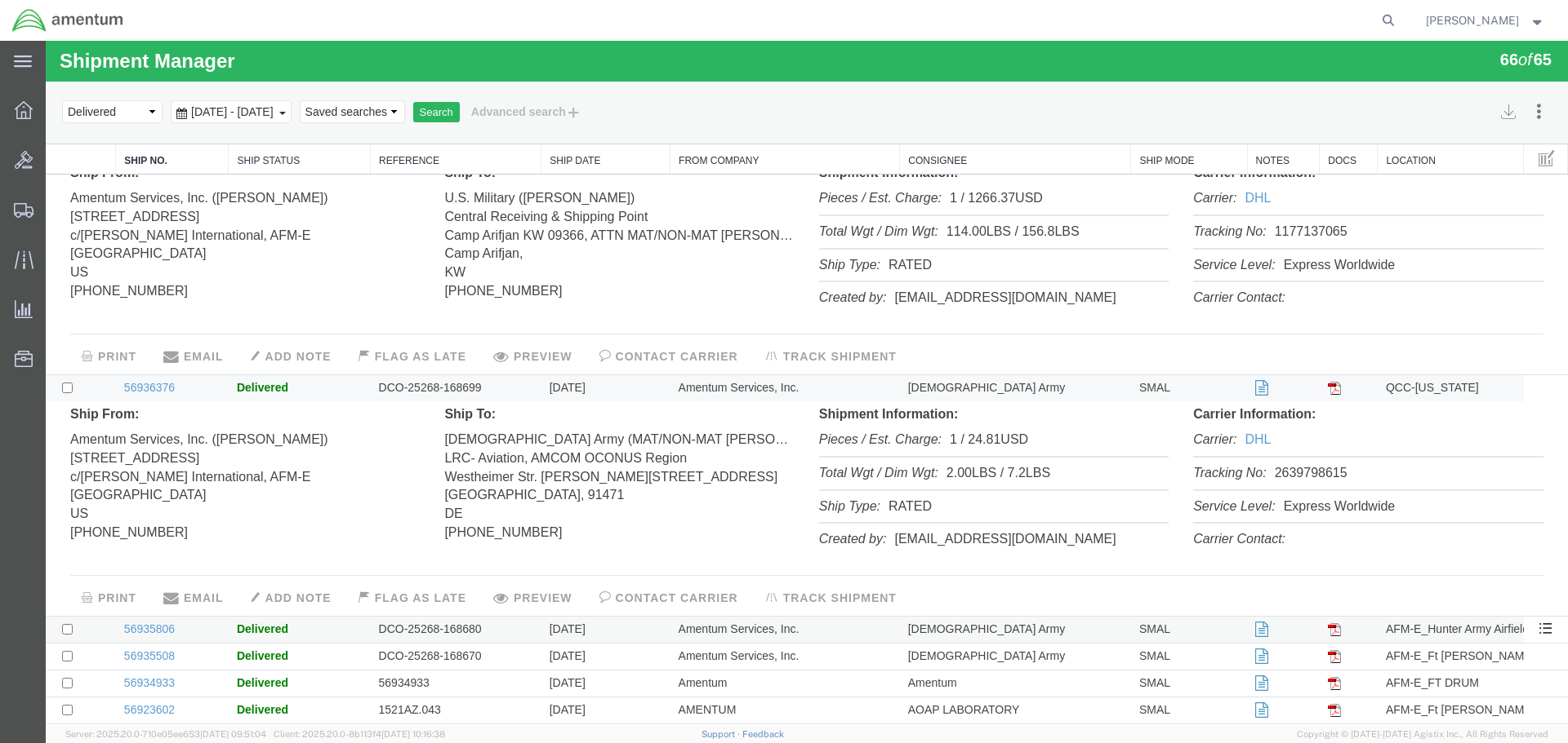
click at [716, 616] on td "Amentum Services, Inc." at bounding box center [784, 630] width 230 height 27
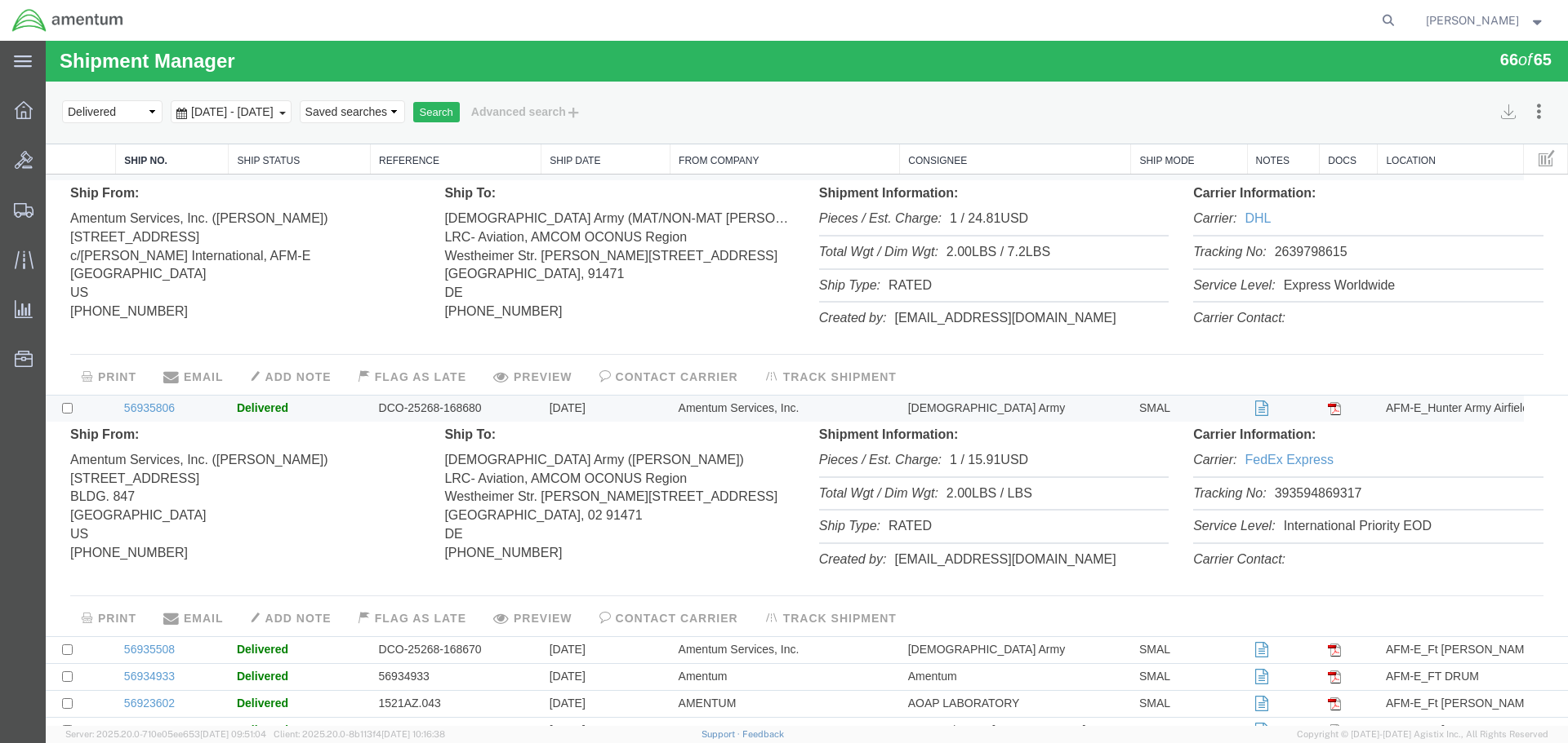
scroll to position [572, 0]
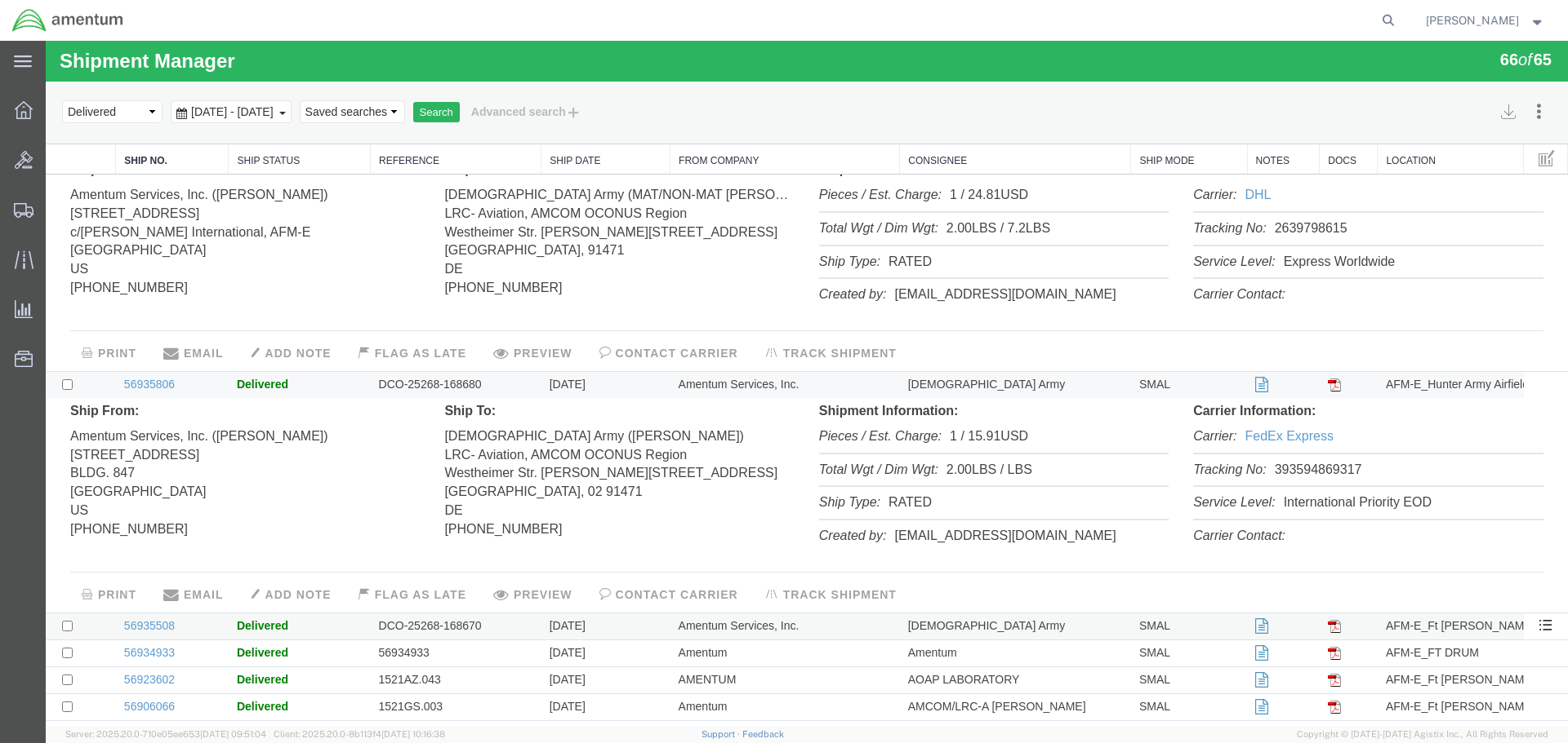
click at [705, 612] on td "Amentum Services, Inc." at bounding box center [784, 626] width 230 height 27
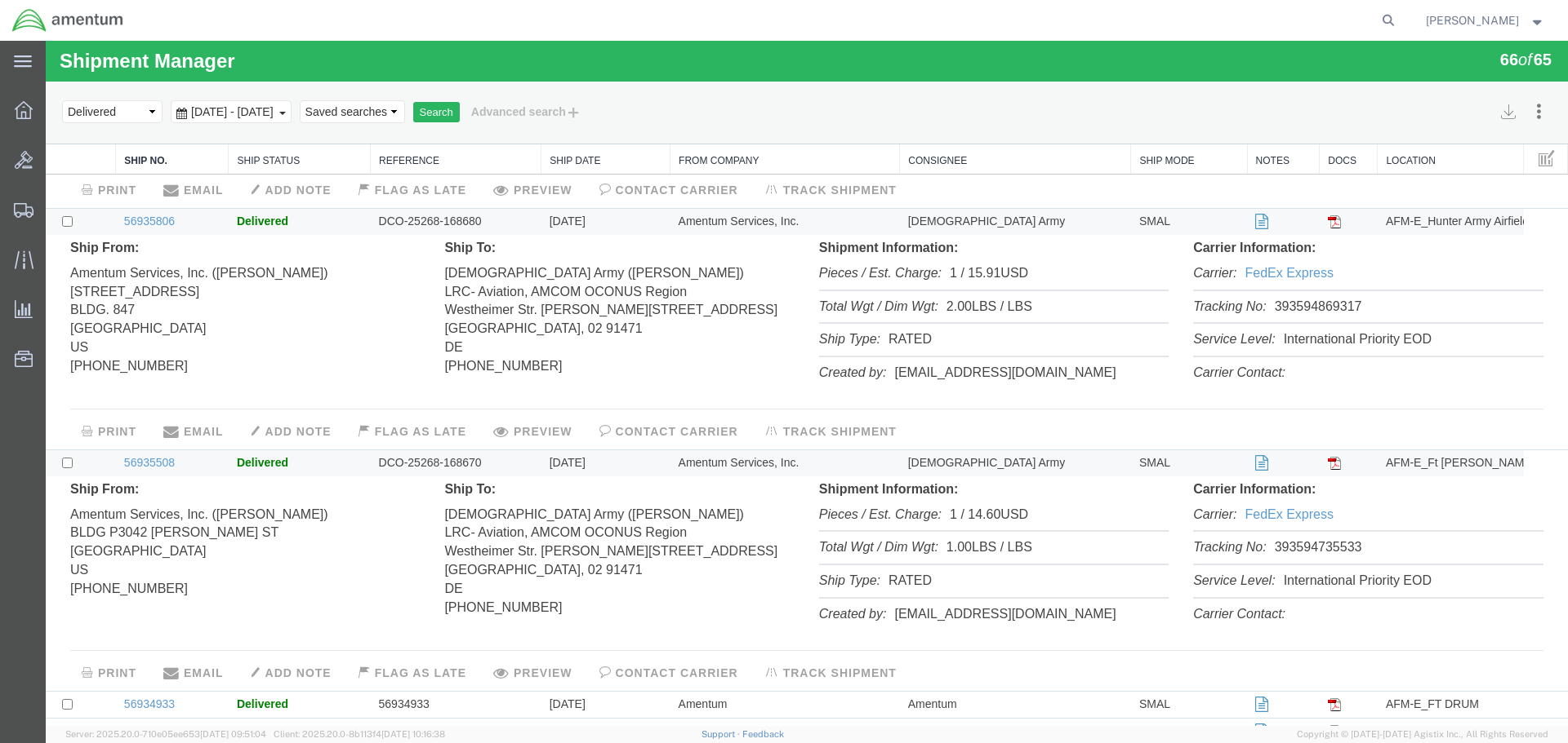
scroll to position [816, 0]
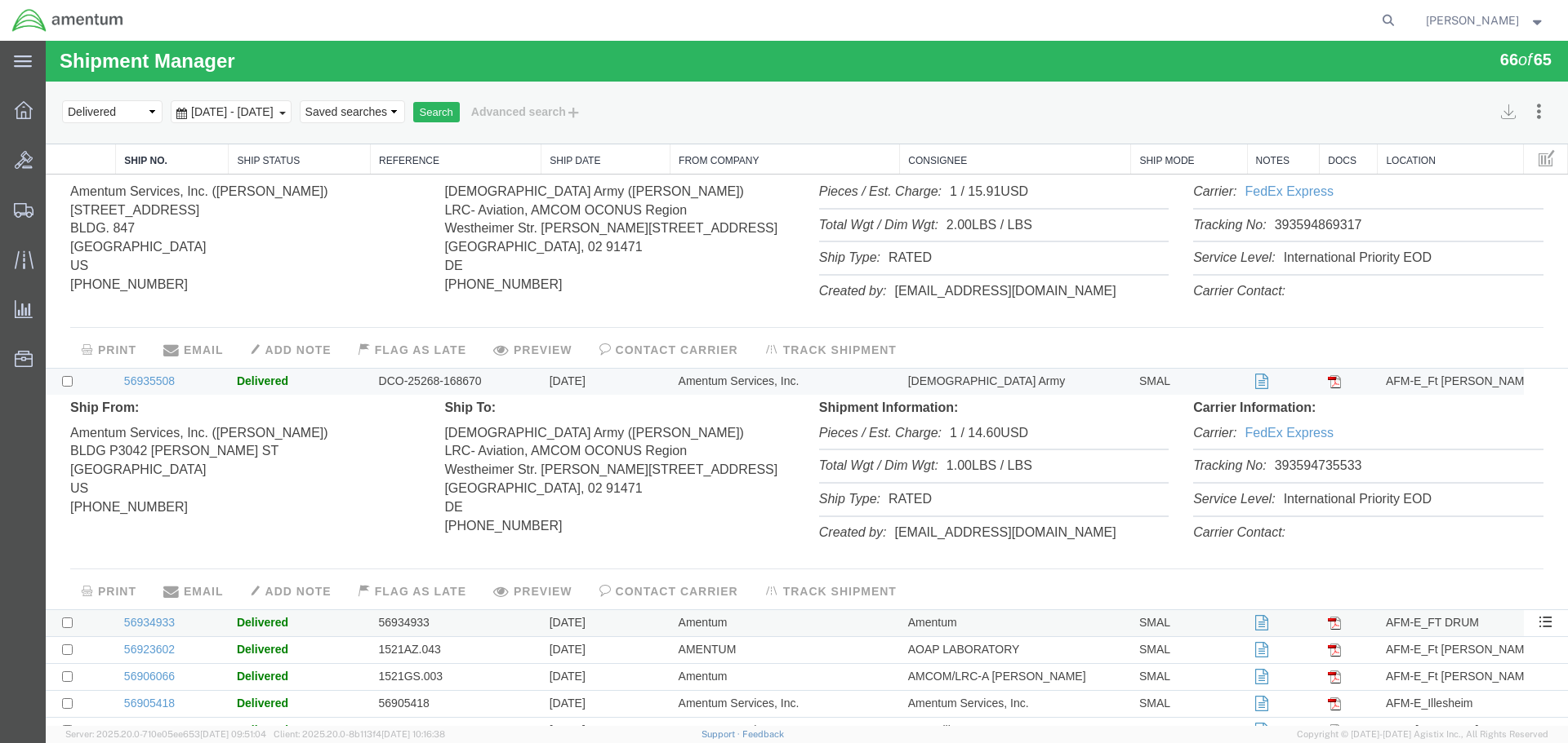
click at [705, 610] on td "Amentum" at bounding box center [784, 623] width 230 height 27
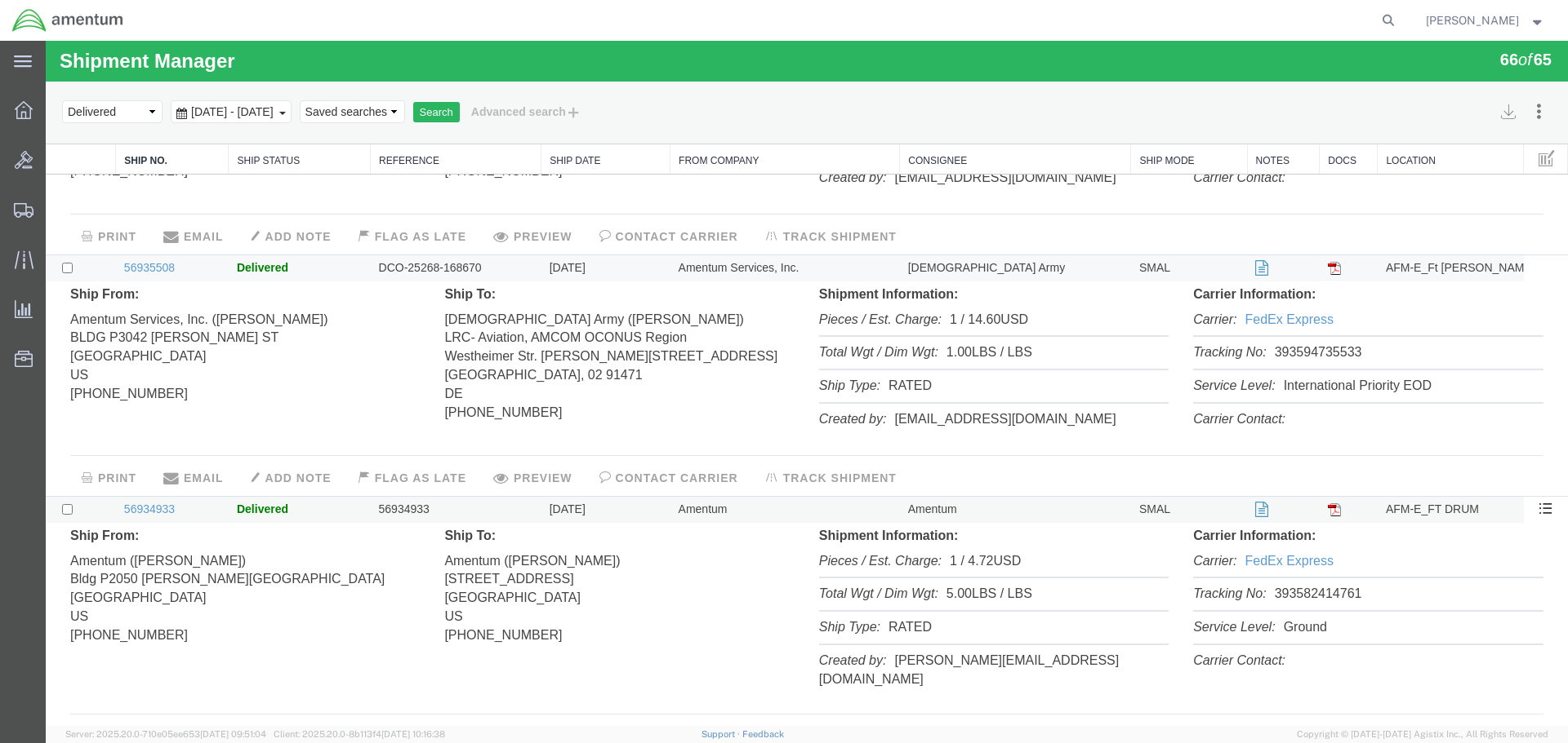
scroll to position [1061, 0]
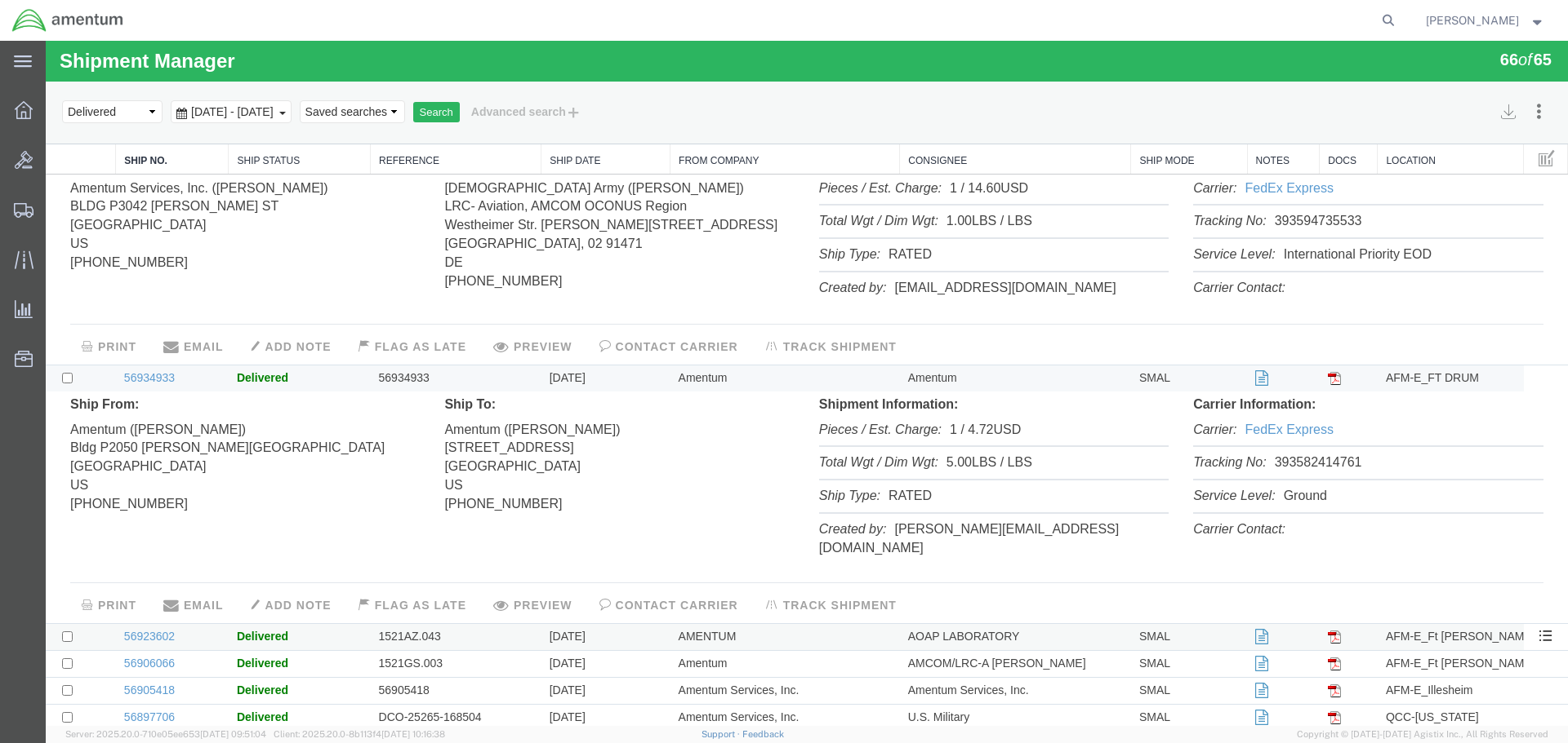
click at [711, 623] on td "AMENTUM" at bounding box center [784, 636] width 230 height 27
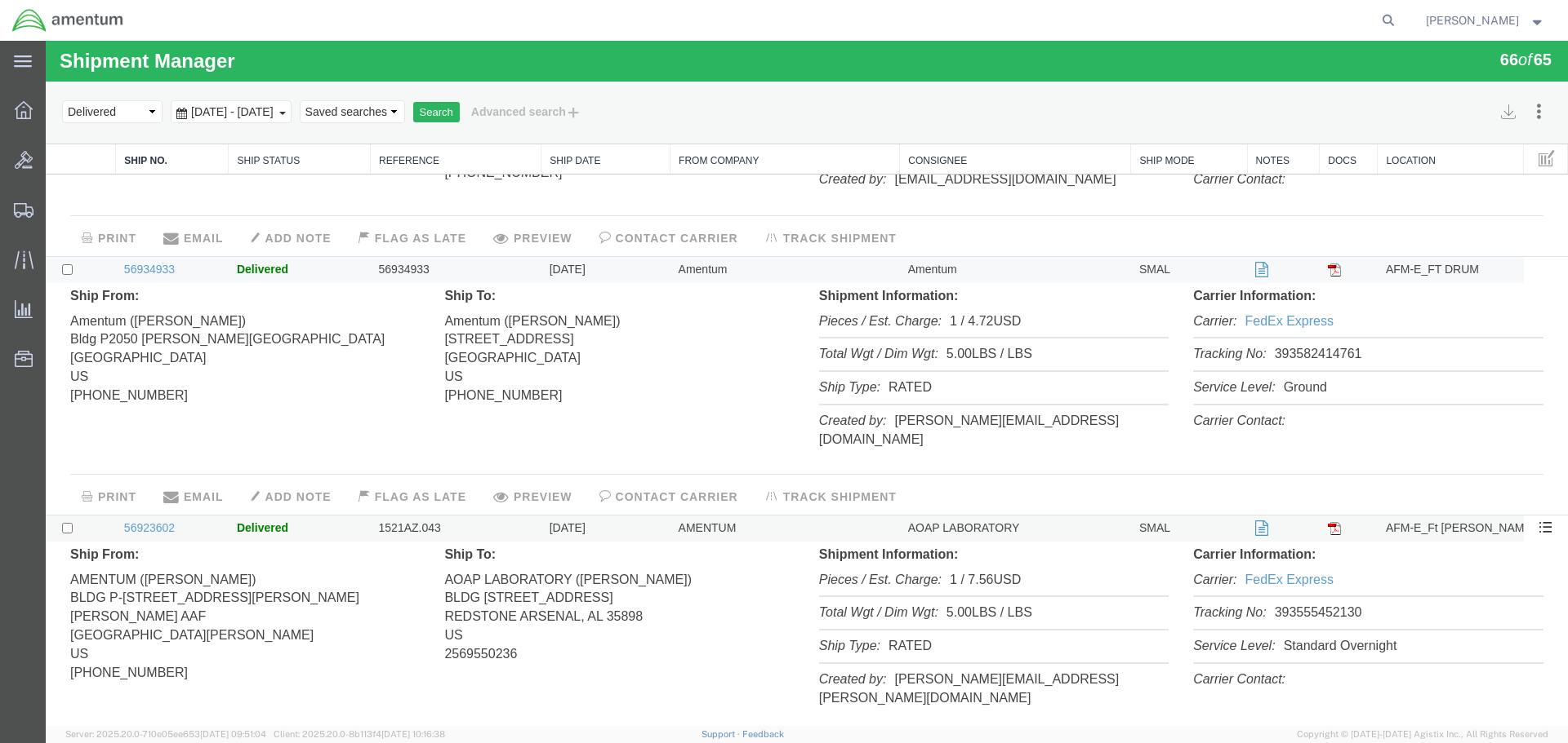
scroll to position [1306, 0]
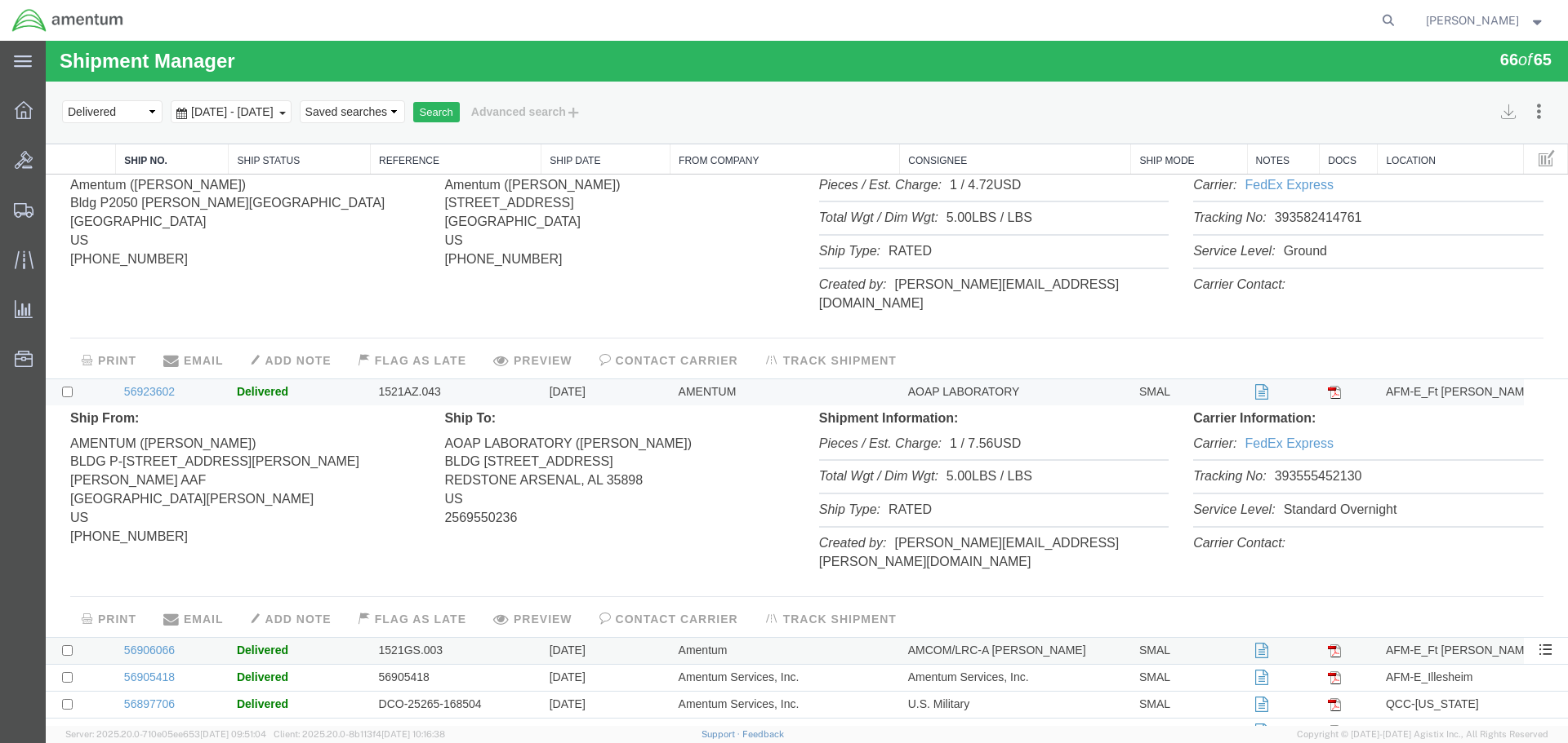
click at [698, 637] on td "Amentum" at bounding box center [784, 651] width 230 height 27
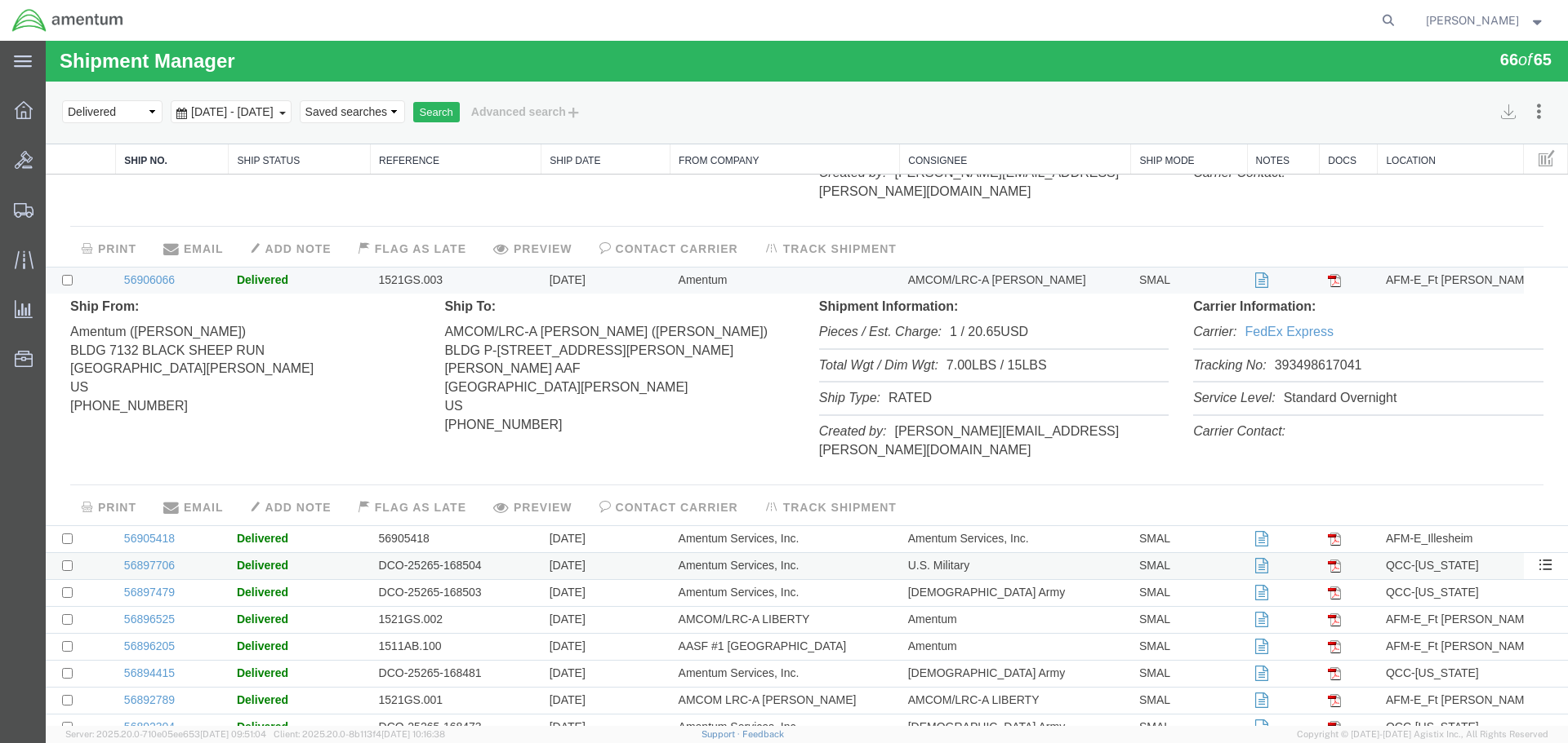
scroll to position [1714, 0]
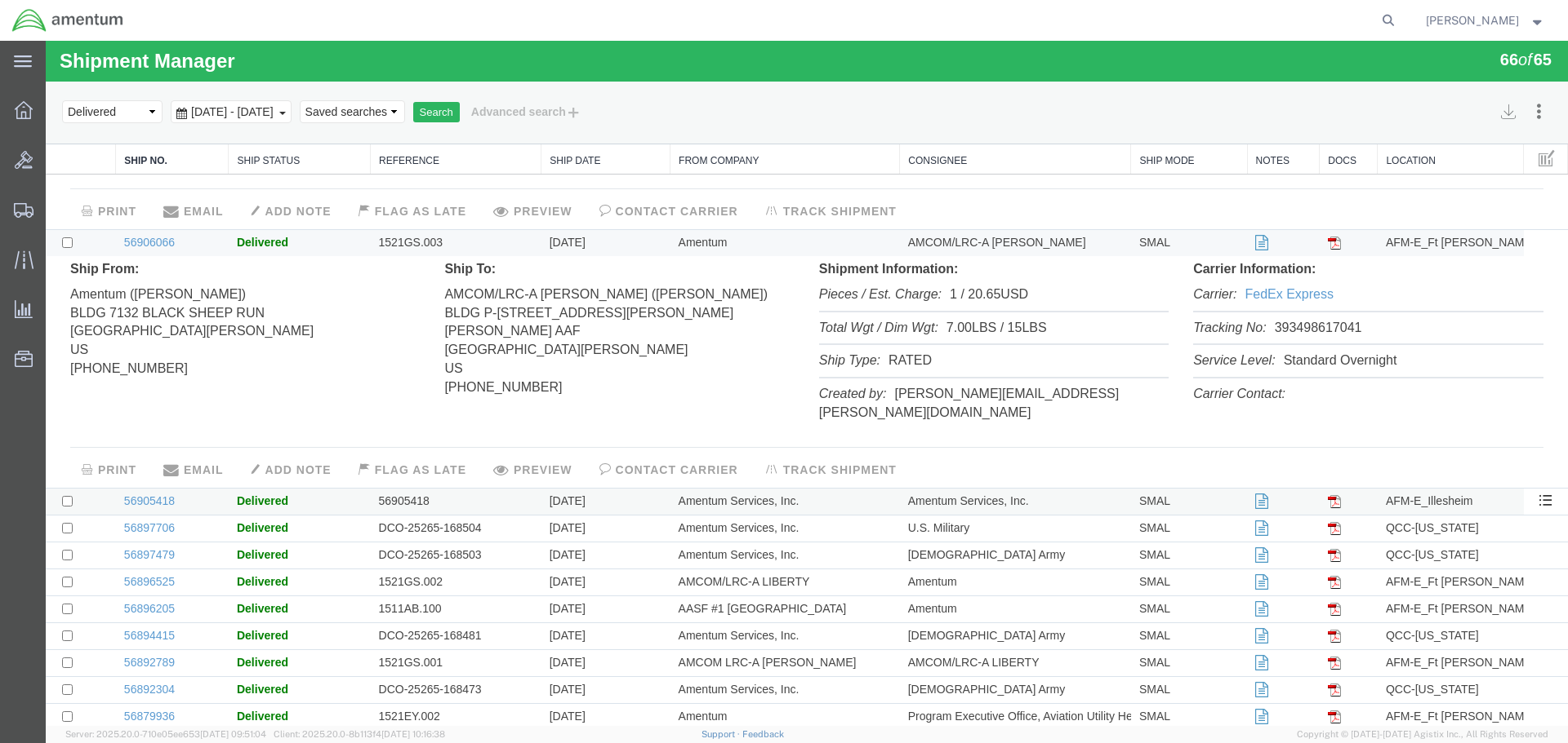
click at [732, 488] on td "Amentum Services, Inc." at bounding box center [784, 501] width 230 height 27
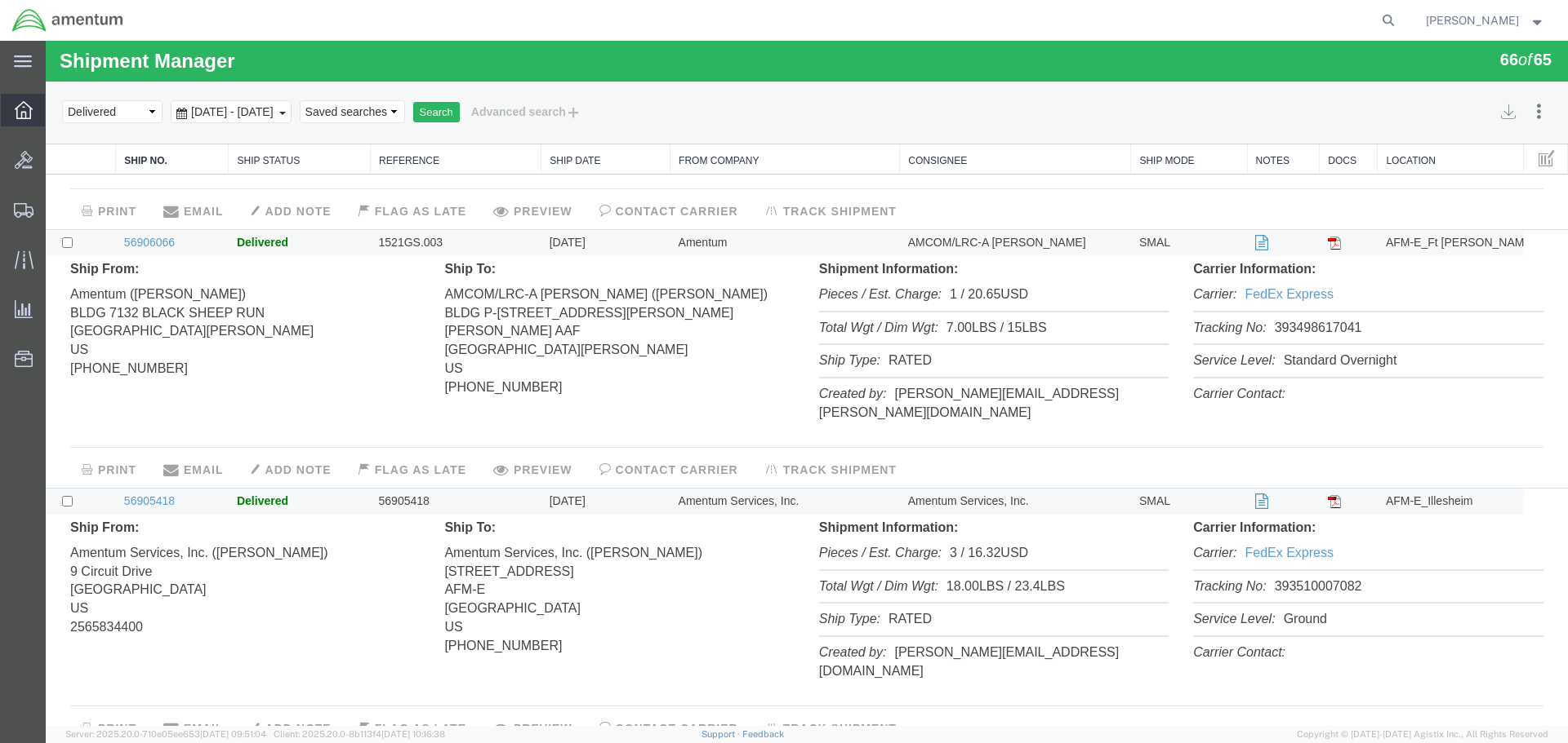
click at [17, 102] on icon at bounding box center [23, 110] width 18 height 18
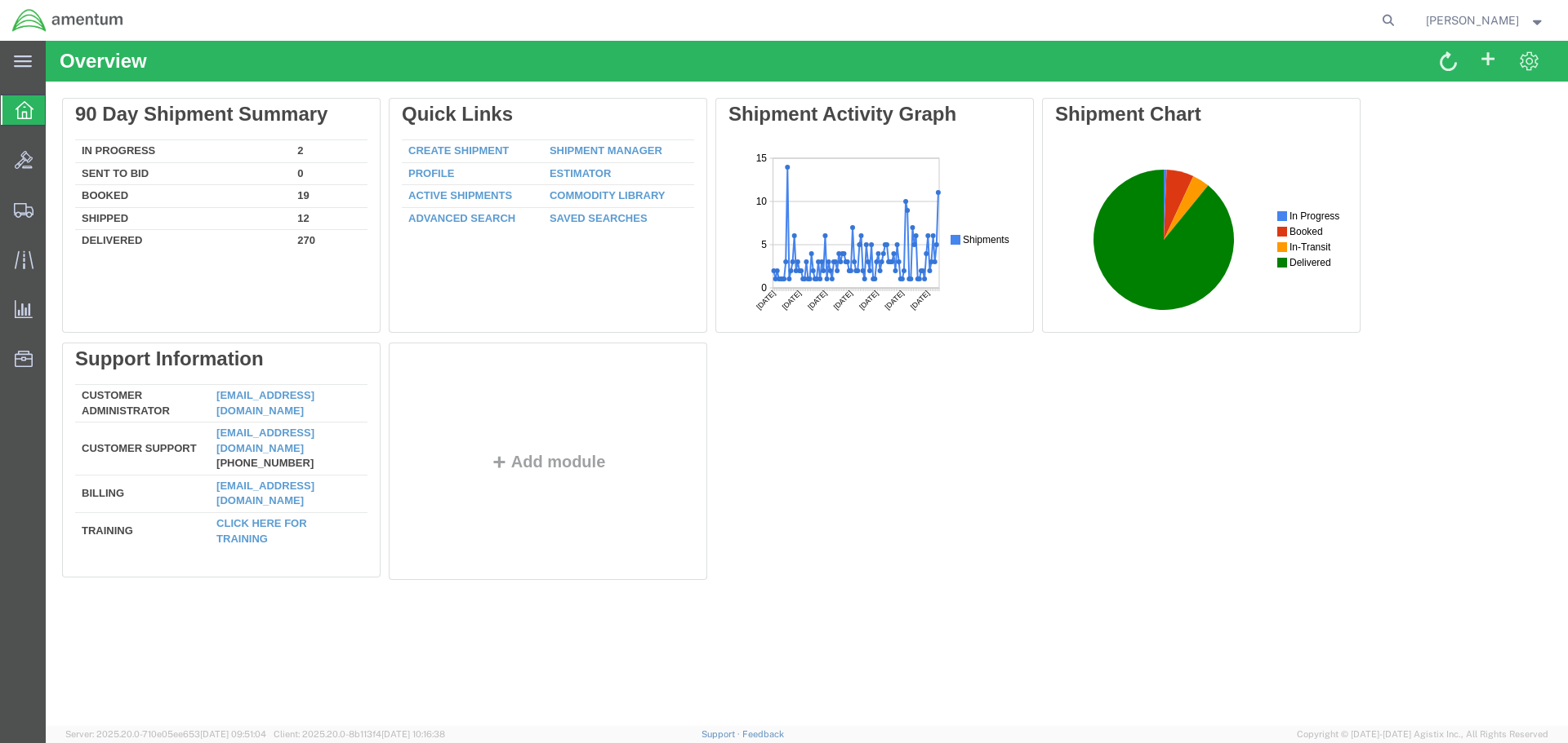
click at [1402, 18] on agx-global-search at bounding box center [1141, 20] width 522 height 41
click at [1399, 16] on icon at bounding box center [1388, 20] width 23 height 23
click at [970, 20] on input "search" at bounding box center [1128, 20] width 497 height 39
paste input "5583076531"
type input "5583076531"
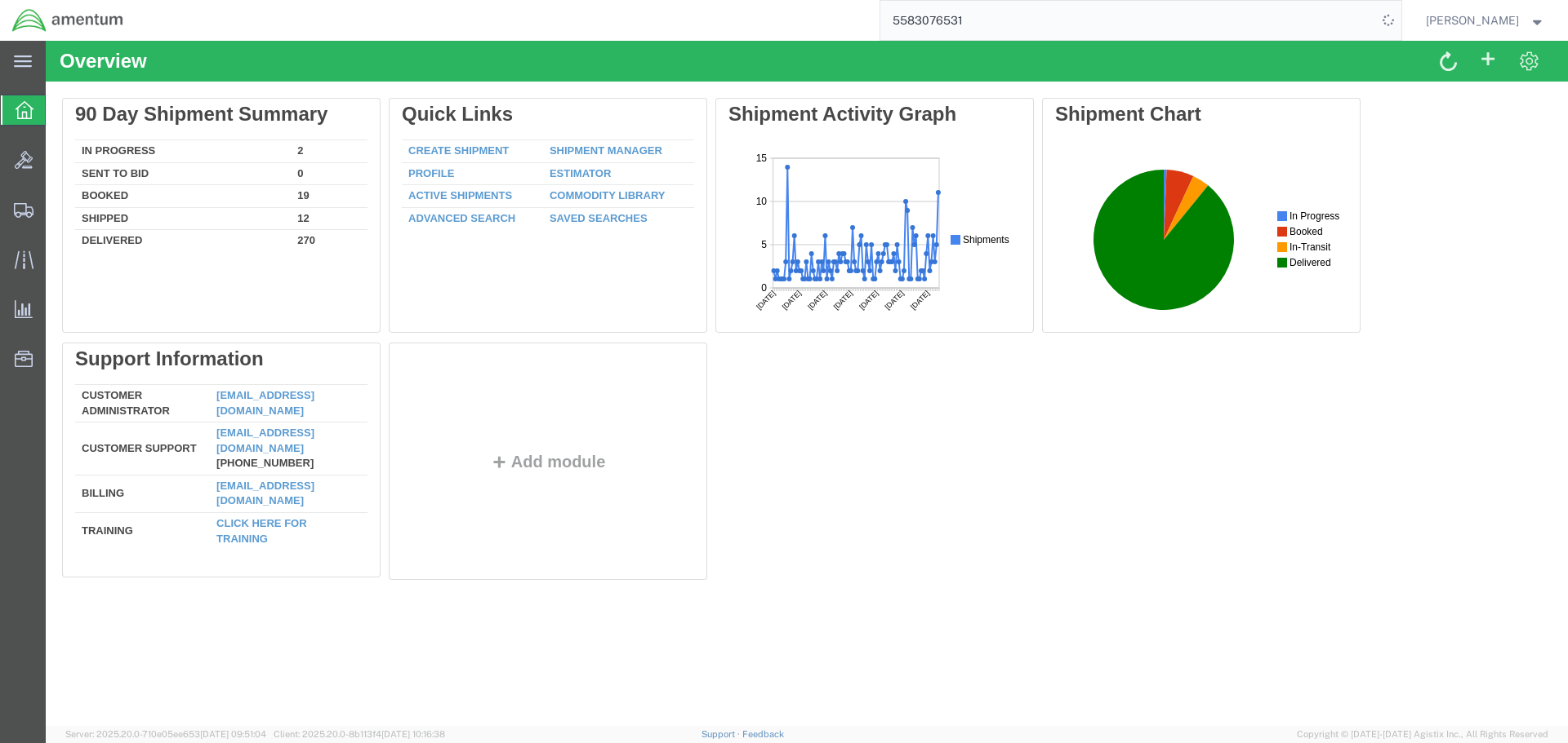
click at [1177, 29] on input "5583076531" at bounding box center [1128, 20] width 497 height 39
